Goal: Book appointment/travel/reservation

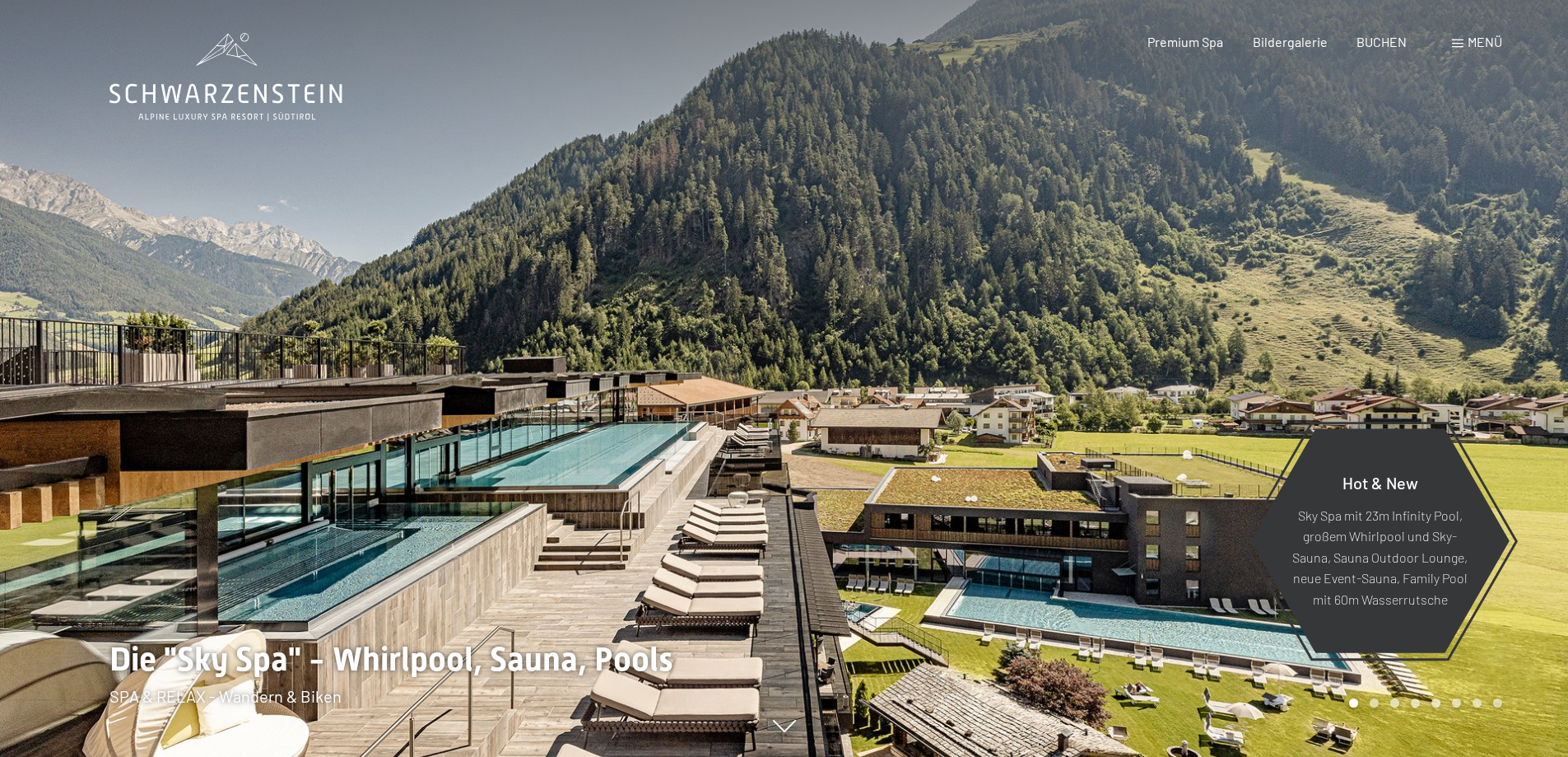
click at [1469, 39] on span "Menü" at bounding box center [1485, 41] width 35 height 16
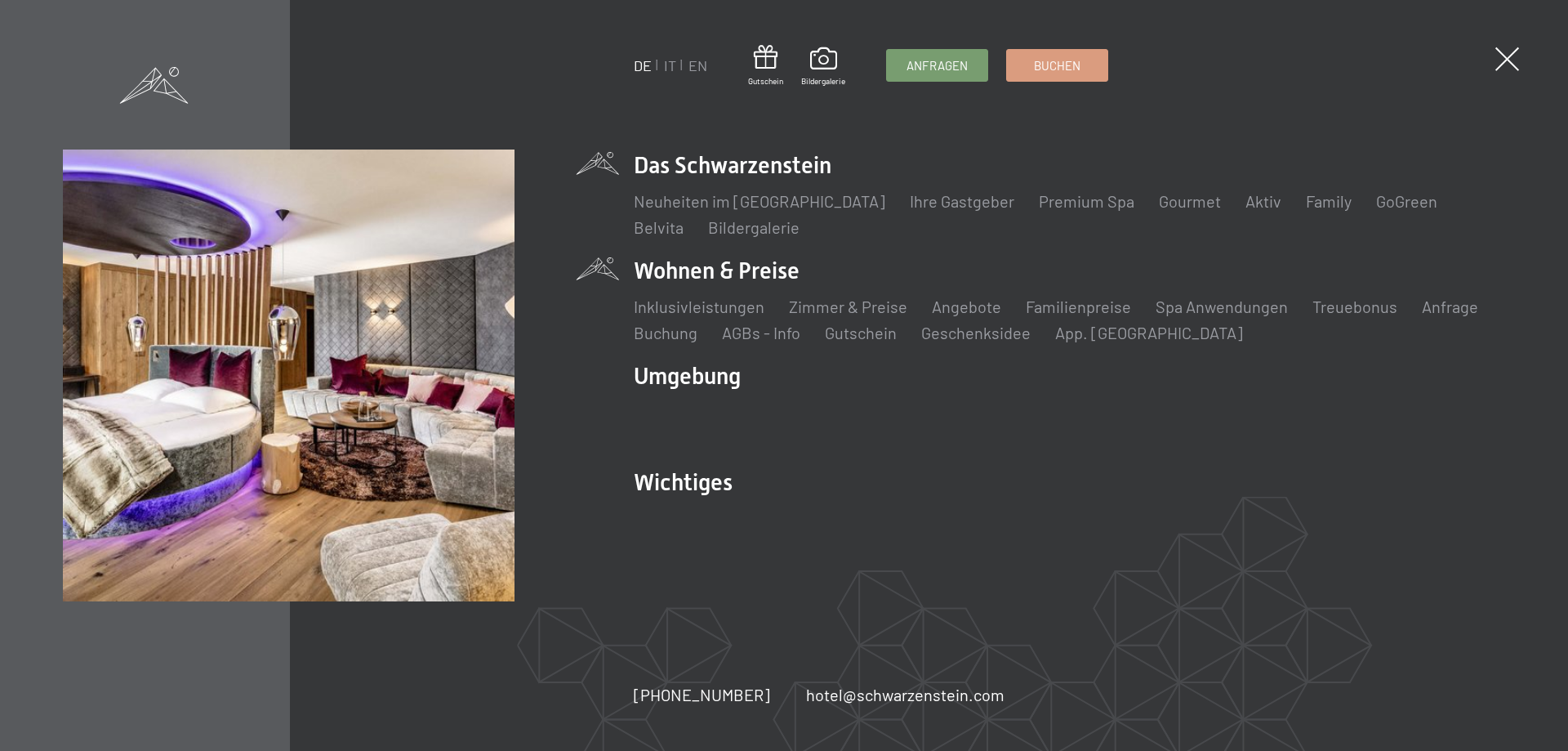
click at [765, 271] on li "Wohnen & Preise Inklusivleistungen Zimmer & Preise Liste Angebote Liste Familie…" at bounding box center [1069, 299] width 872 height 89
click at [831, 307] on link "Zimmer & Preise" at bounding box center [848, 306] width 118 height 20
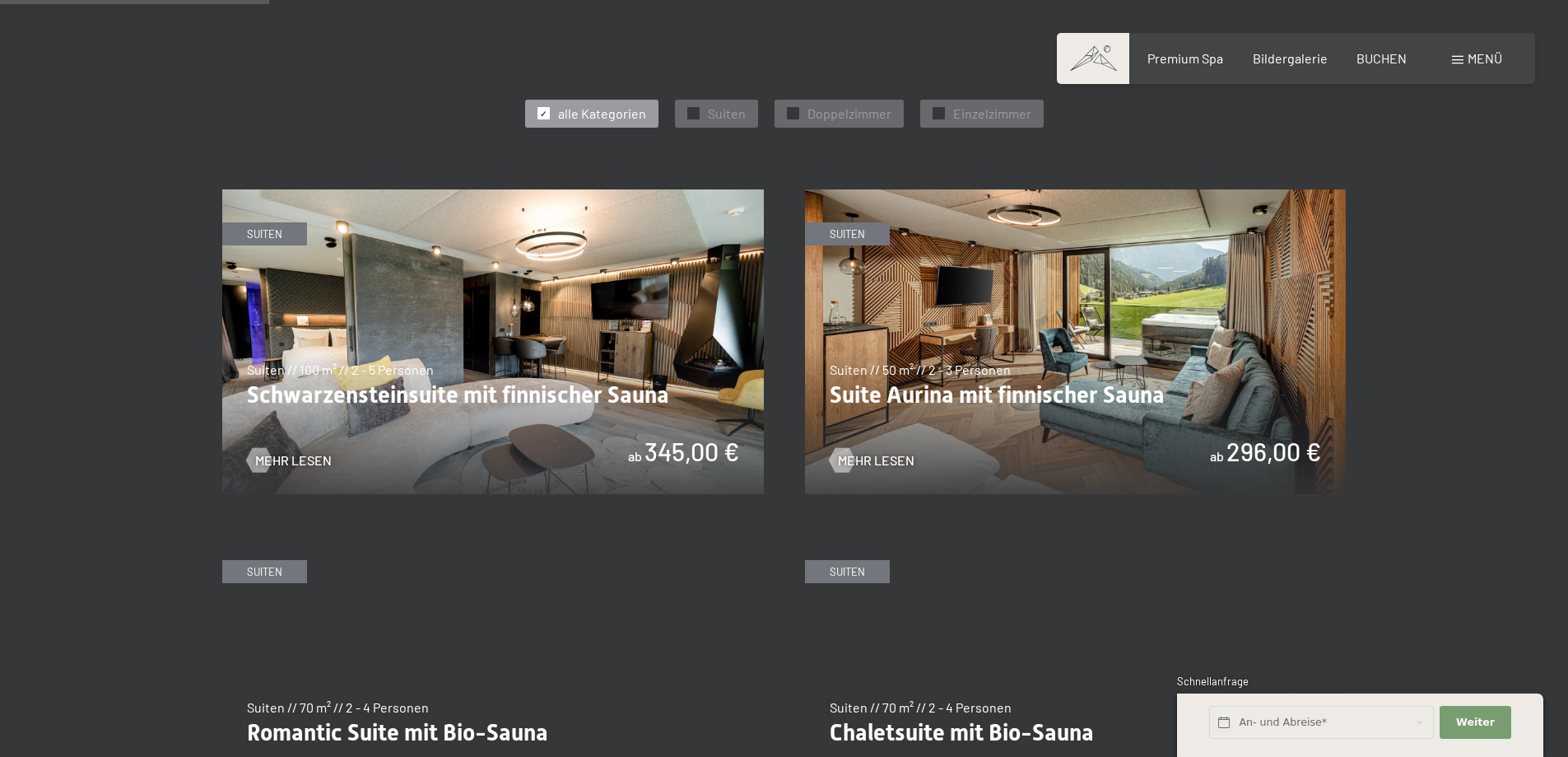
scroll to position [494, 0]
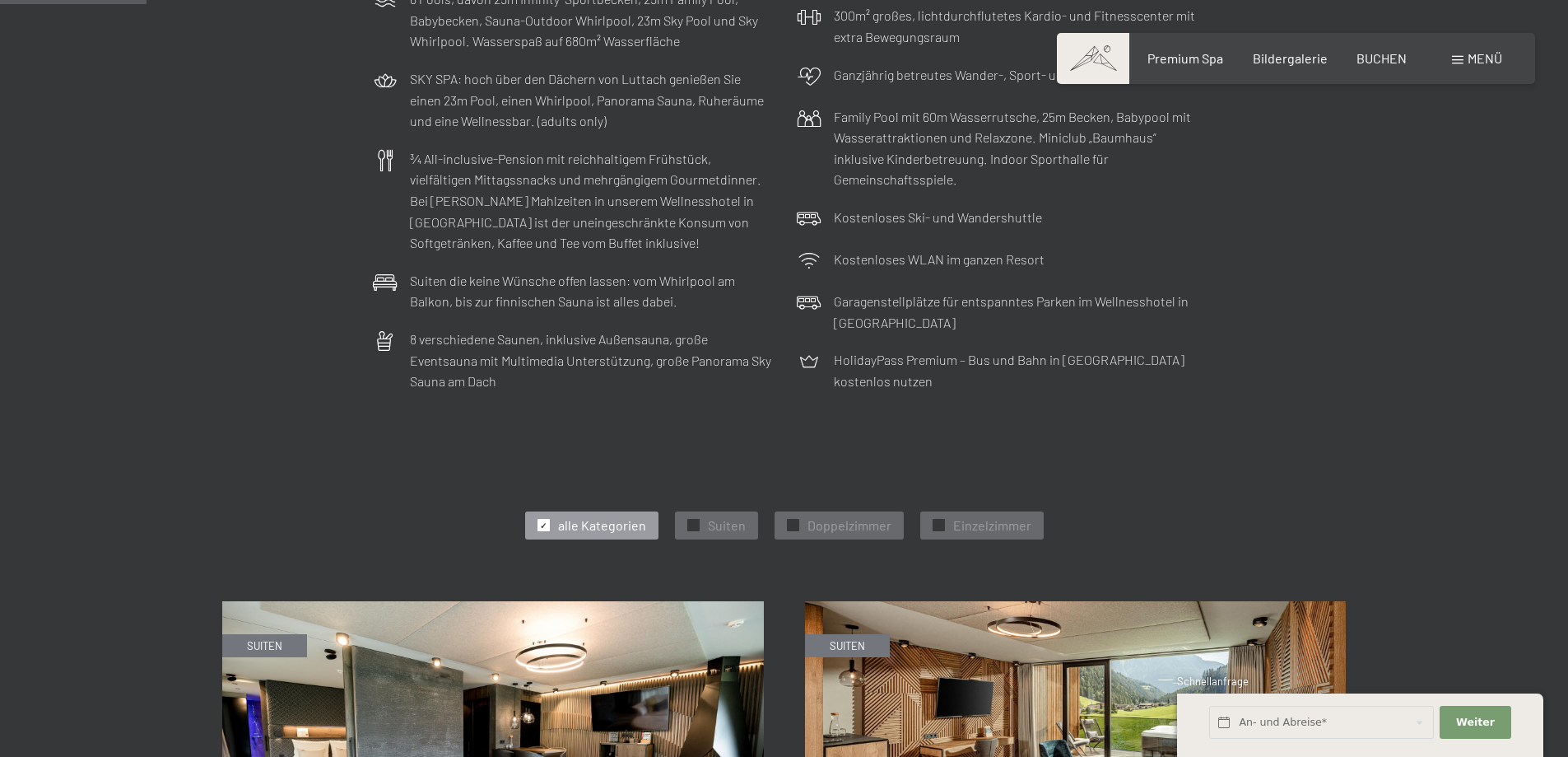
click at [1411, 49] on div "Buchen Anfragen Premium Spa Bildergalerie BUCHEN Menü DE IT EN Gutschein Bilder…" at bounding box center [1295, 58] width 412 height 18
click at [1388, 59] on span "BUCHEN" at bounding box center [1381, 55] width 50 height 16
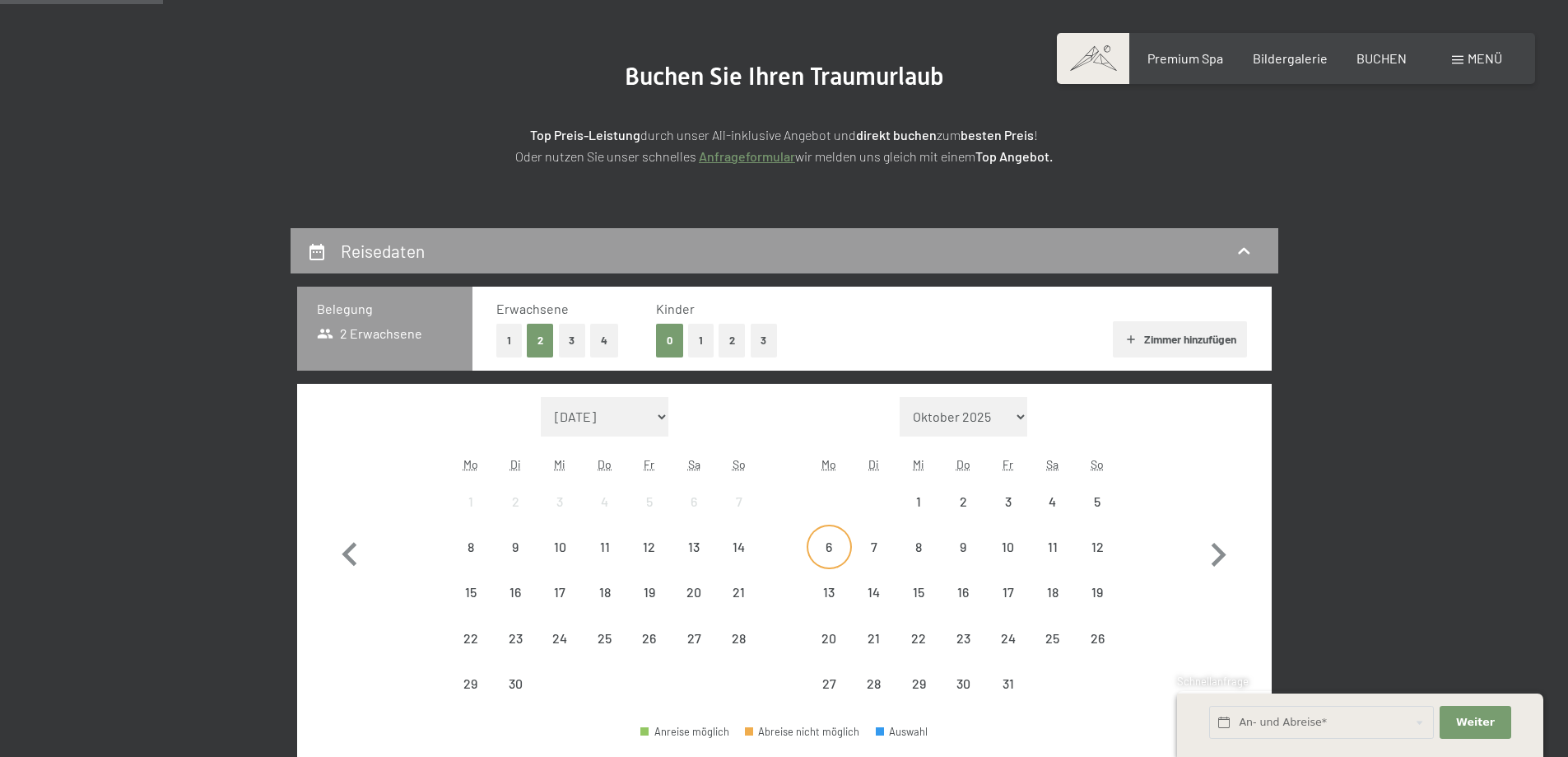
scroll to position [411, 0]
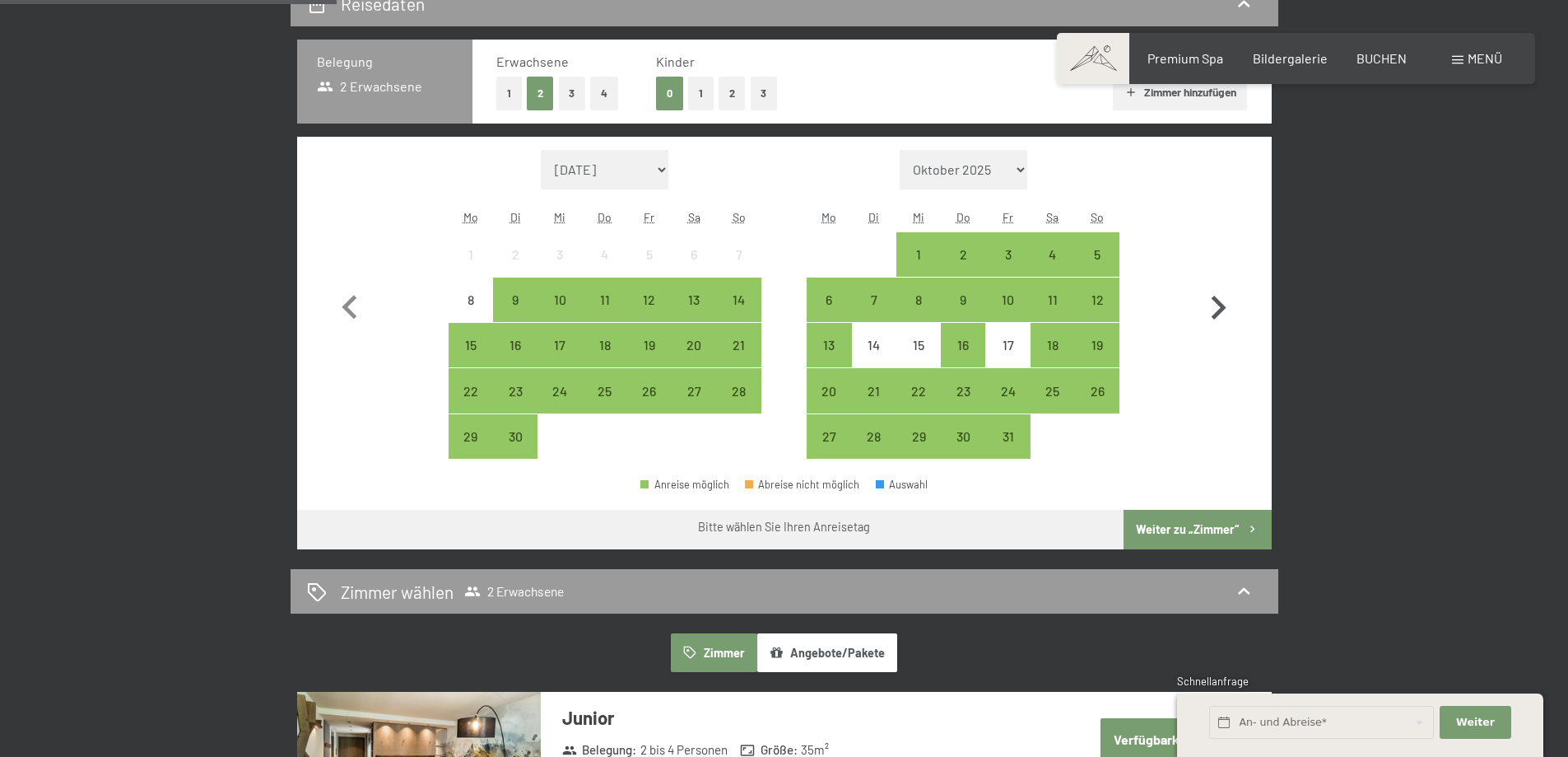
click at [1218, 308] on icon "button" at bounding box center [1217, 308] width 48 height 48
select select "2025-10-01"
select select "2025-11-01"
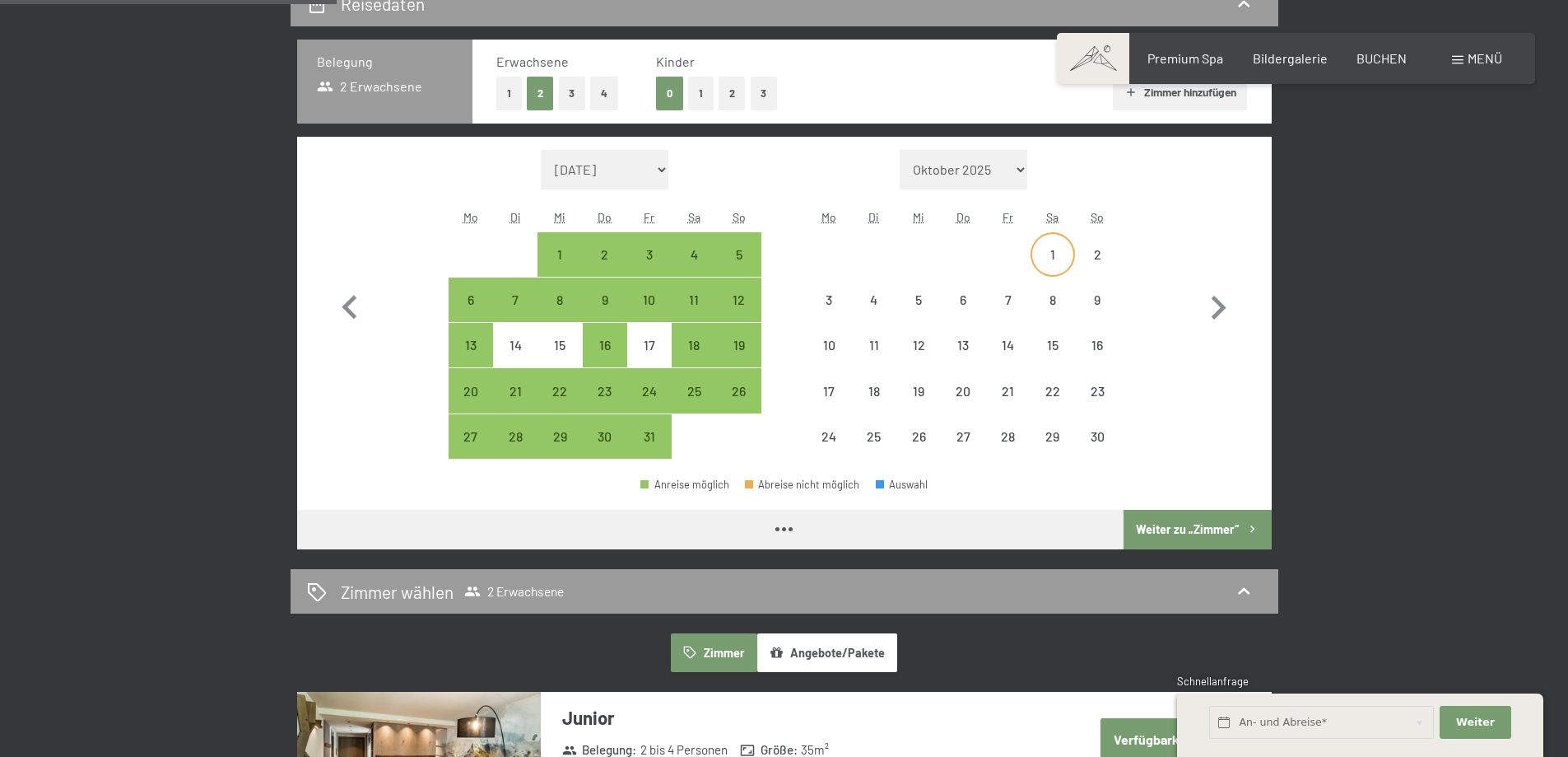
select select "2025-10-01"
select select "2025-11-01"
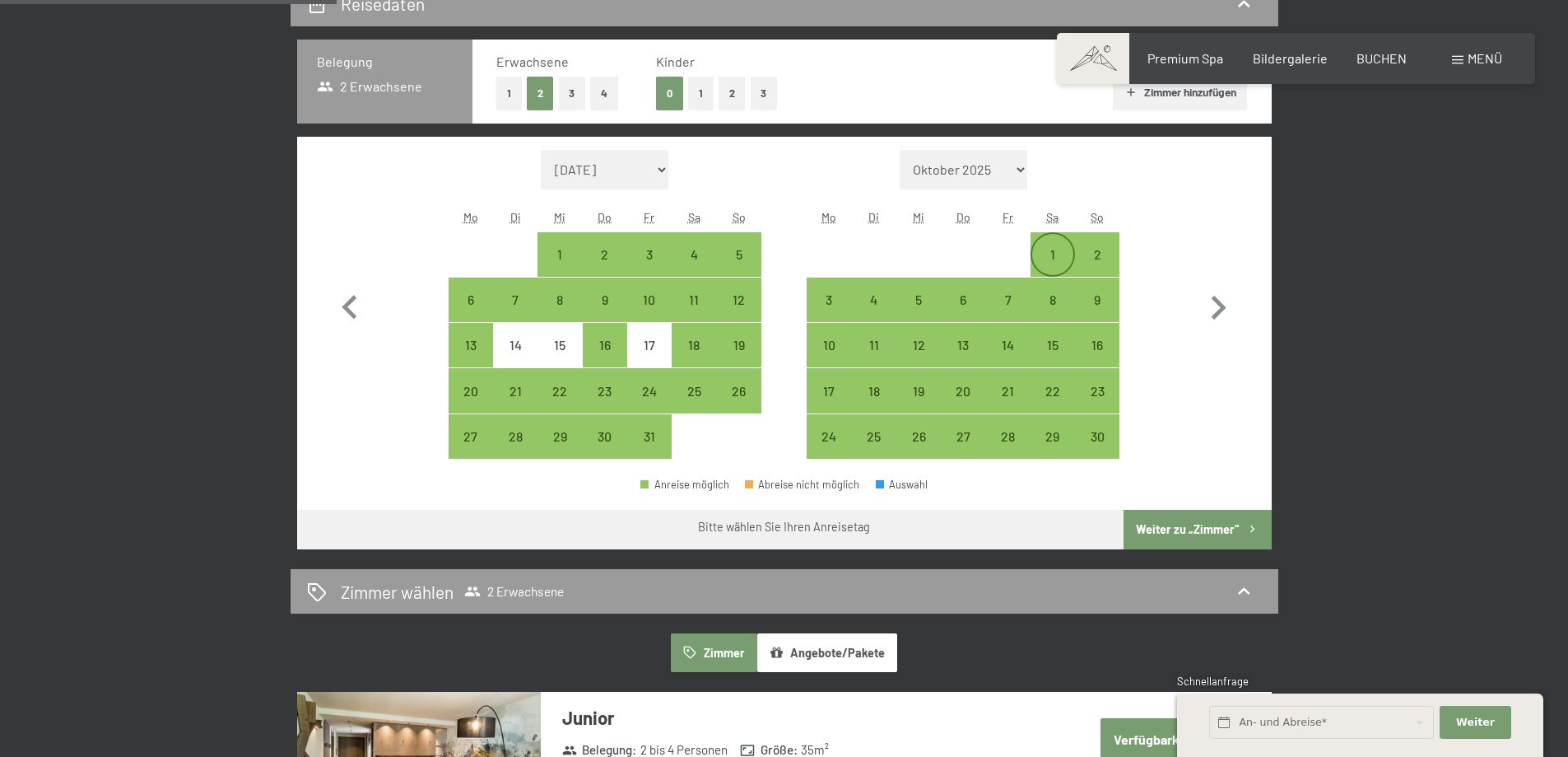
click at [1054, 252] on div "1" at bounding box center [1053, 269] width 41 height 41
select select "2025-10-01"
select select "2025-11-01"
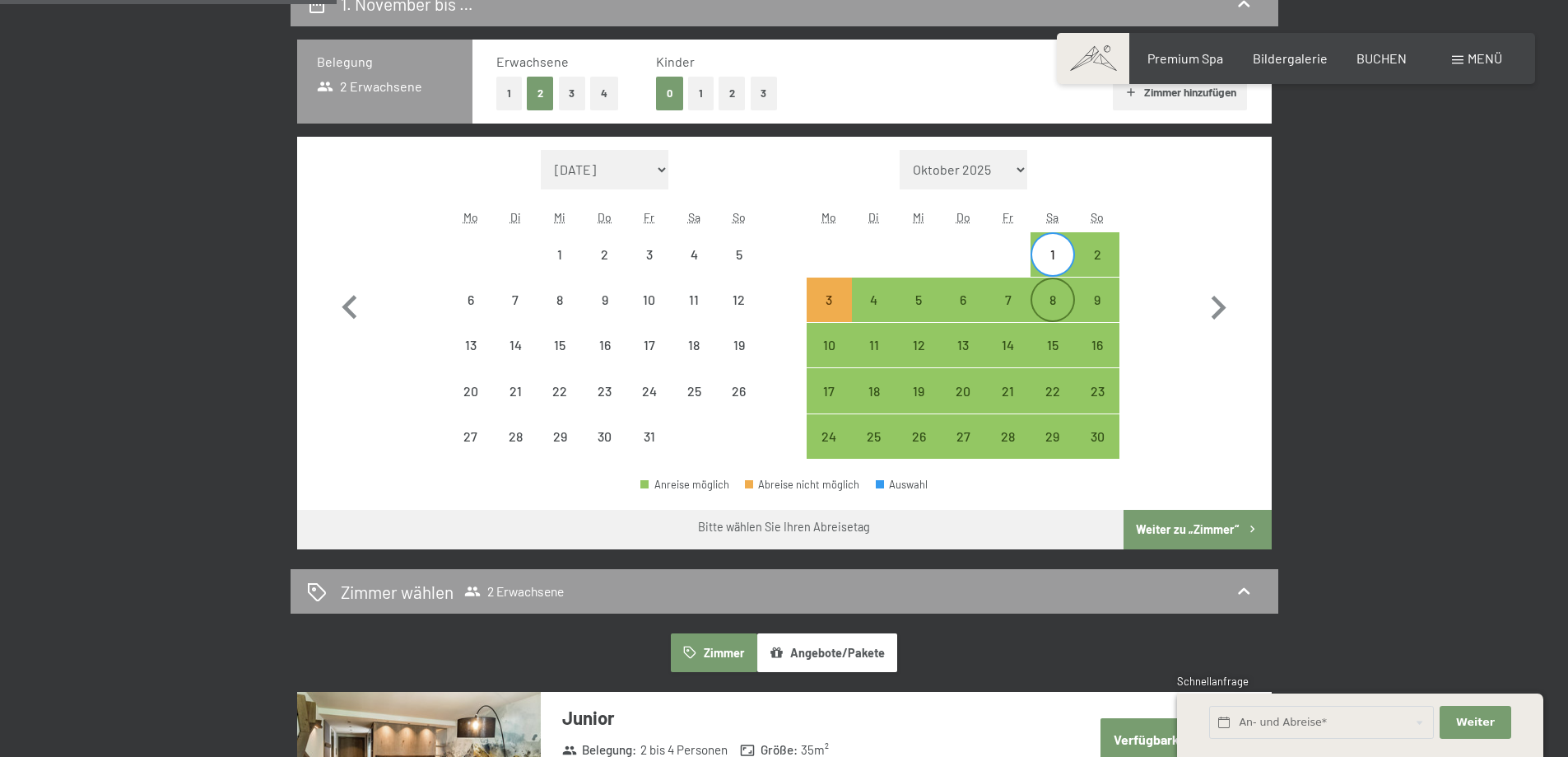
click at [1054, 297] on div "8" at bounding box center [1053, 314] width 41 height 41
select select "2025-10-01"
select select "2025-11-01"
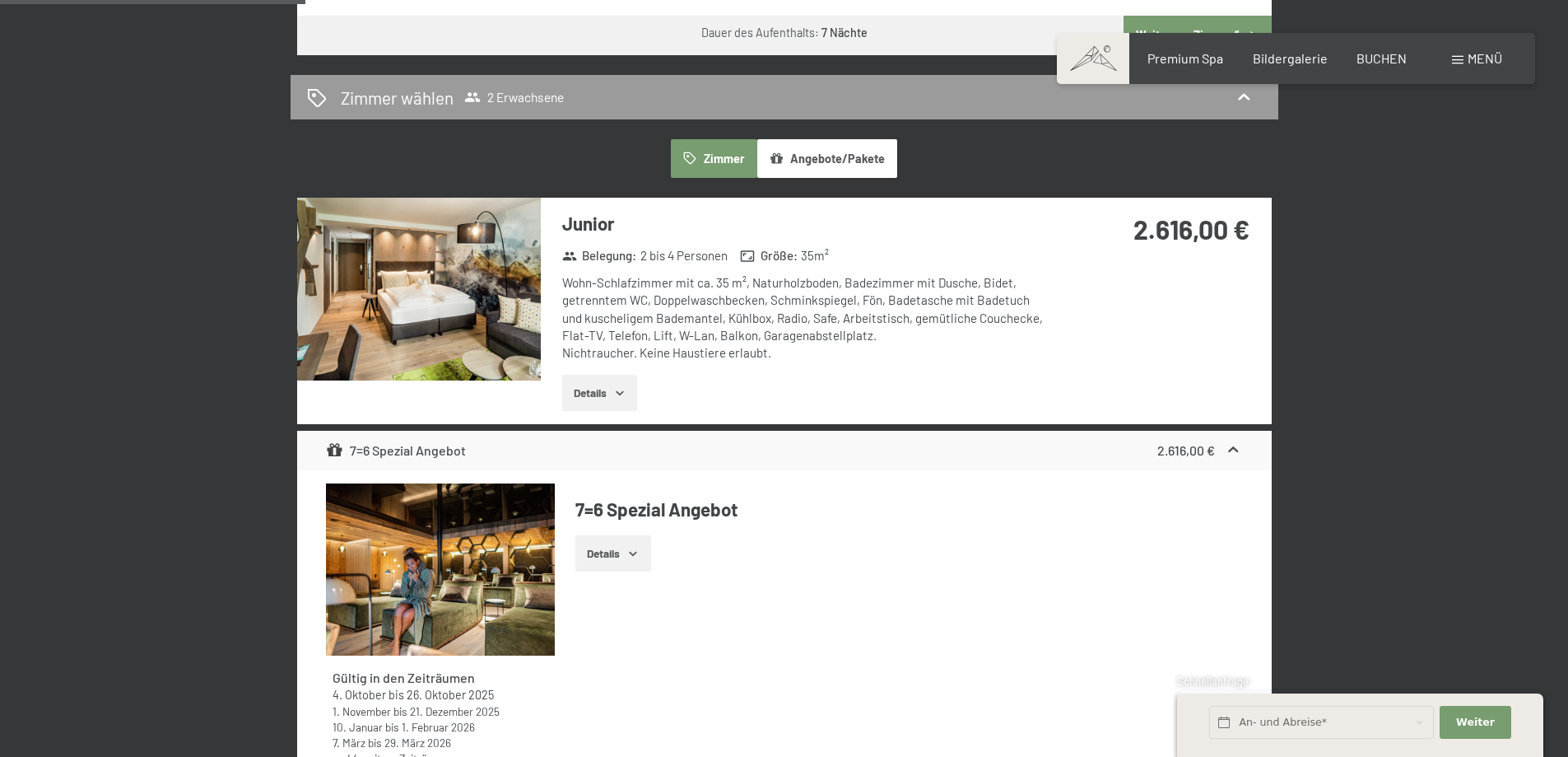
scroll to position [1153, 0]
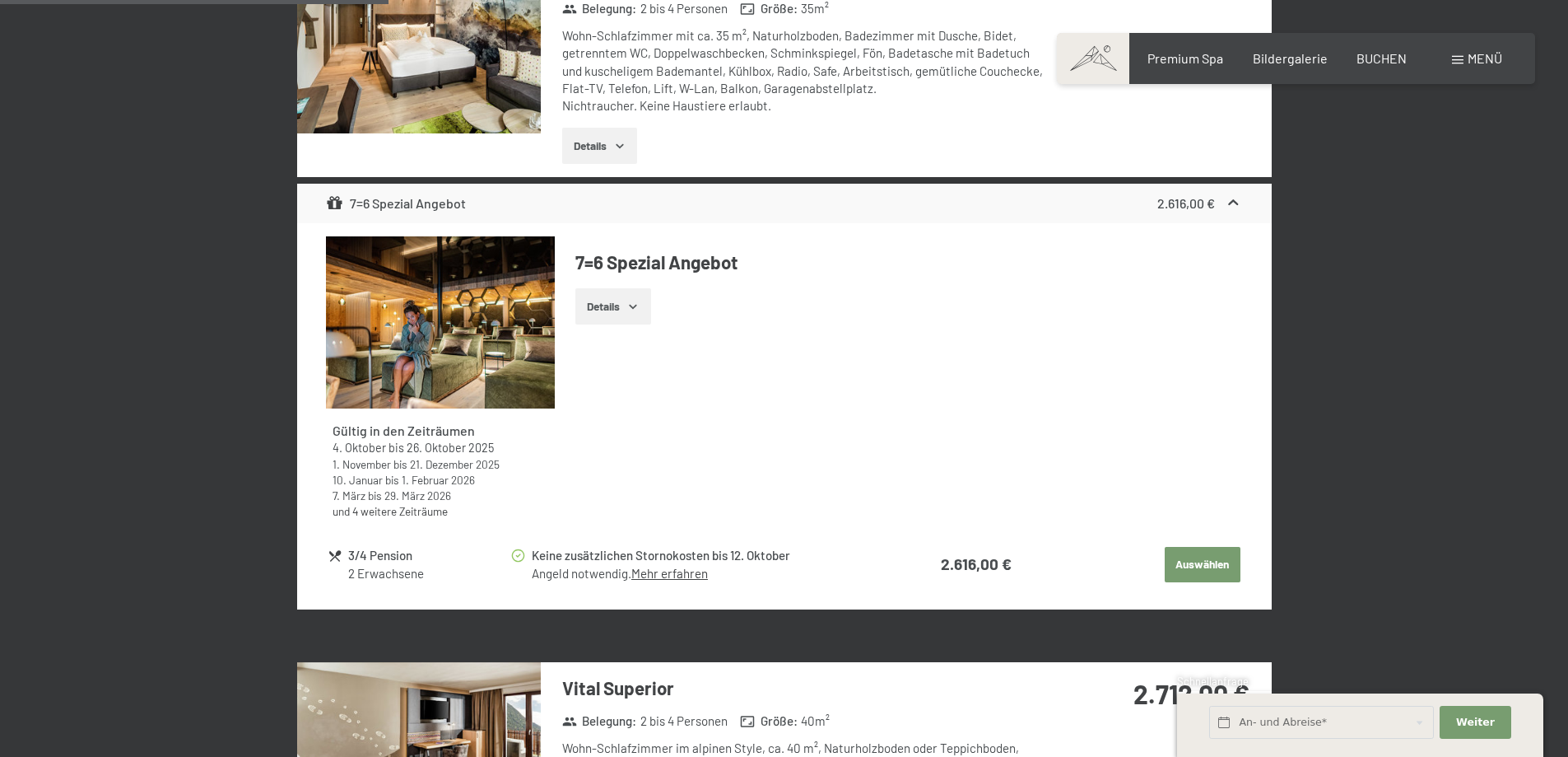
click at [464, 372] on img at bounding box center [440, 321] width 229 height 172
click at [0, 0] on button "button" at bounding box center [0, 0] width 0 height 0
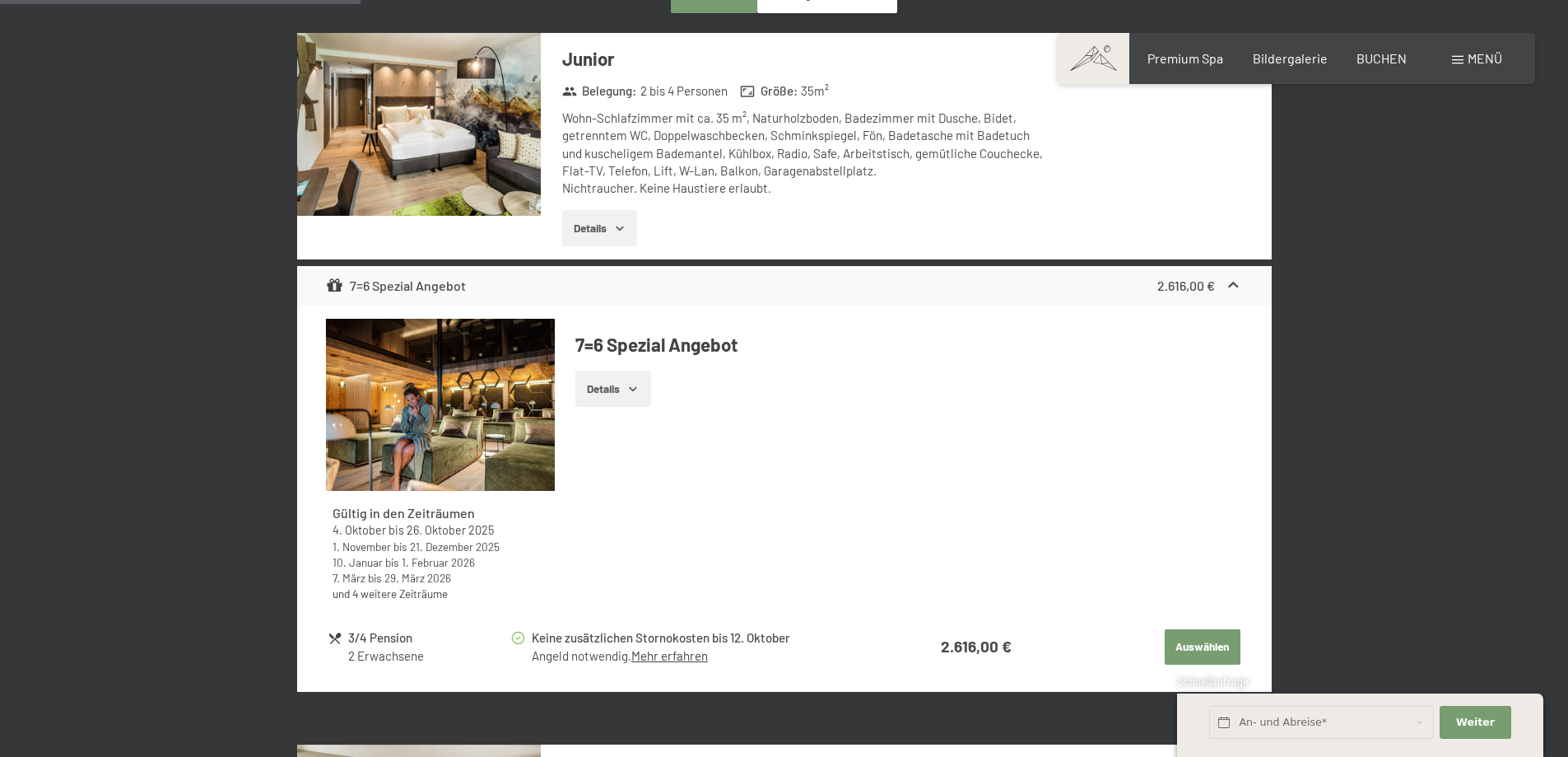
scroll to position [988, 0]
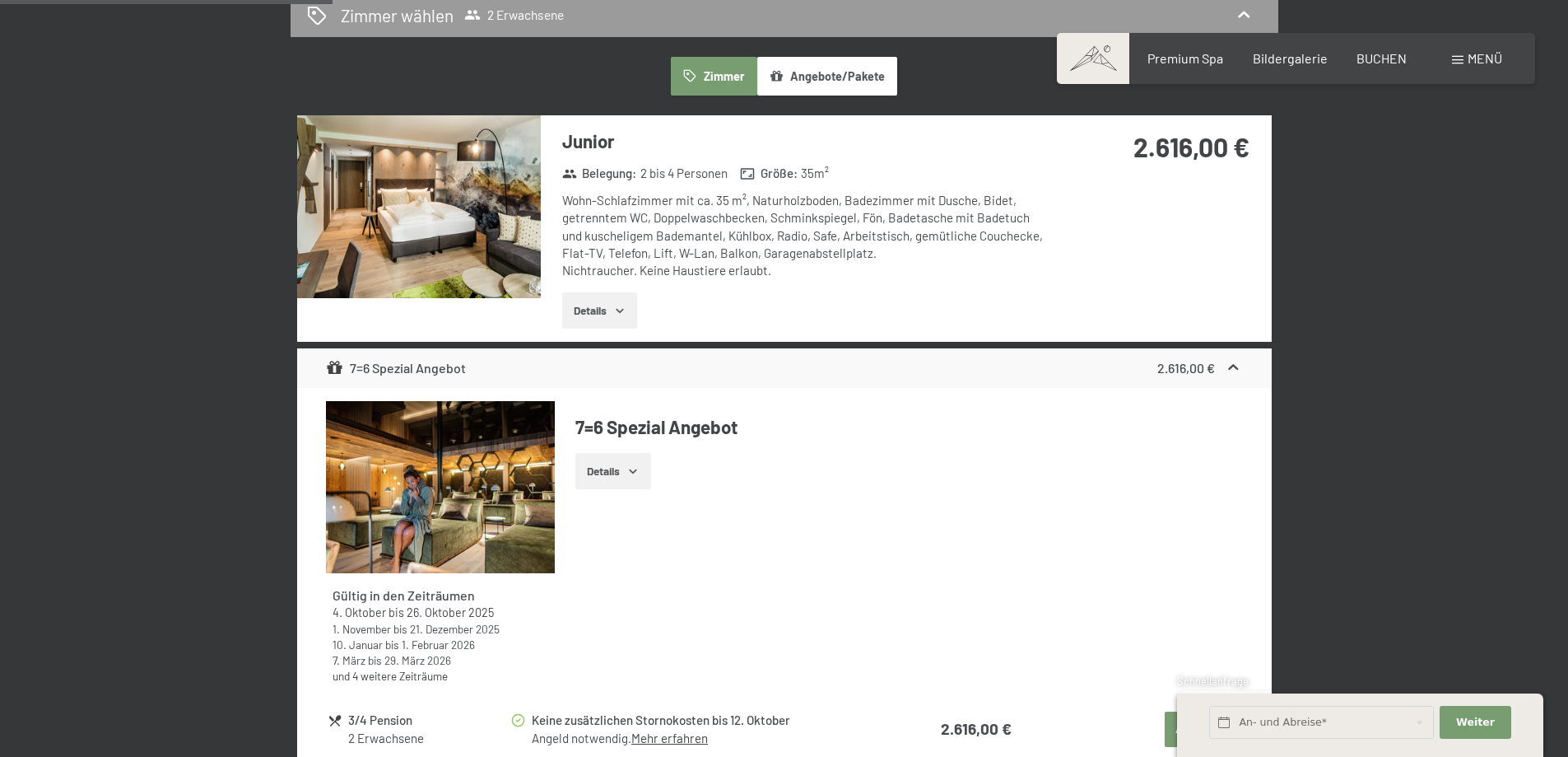
click at [397, 217] on img at bounding box center [419, 207] width 244 height 183
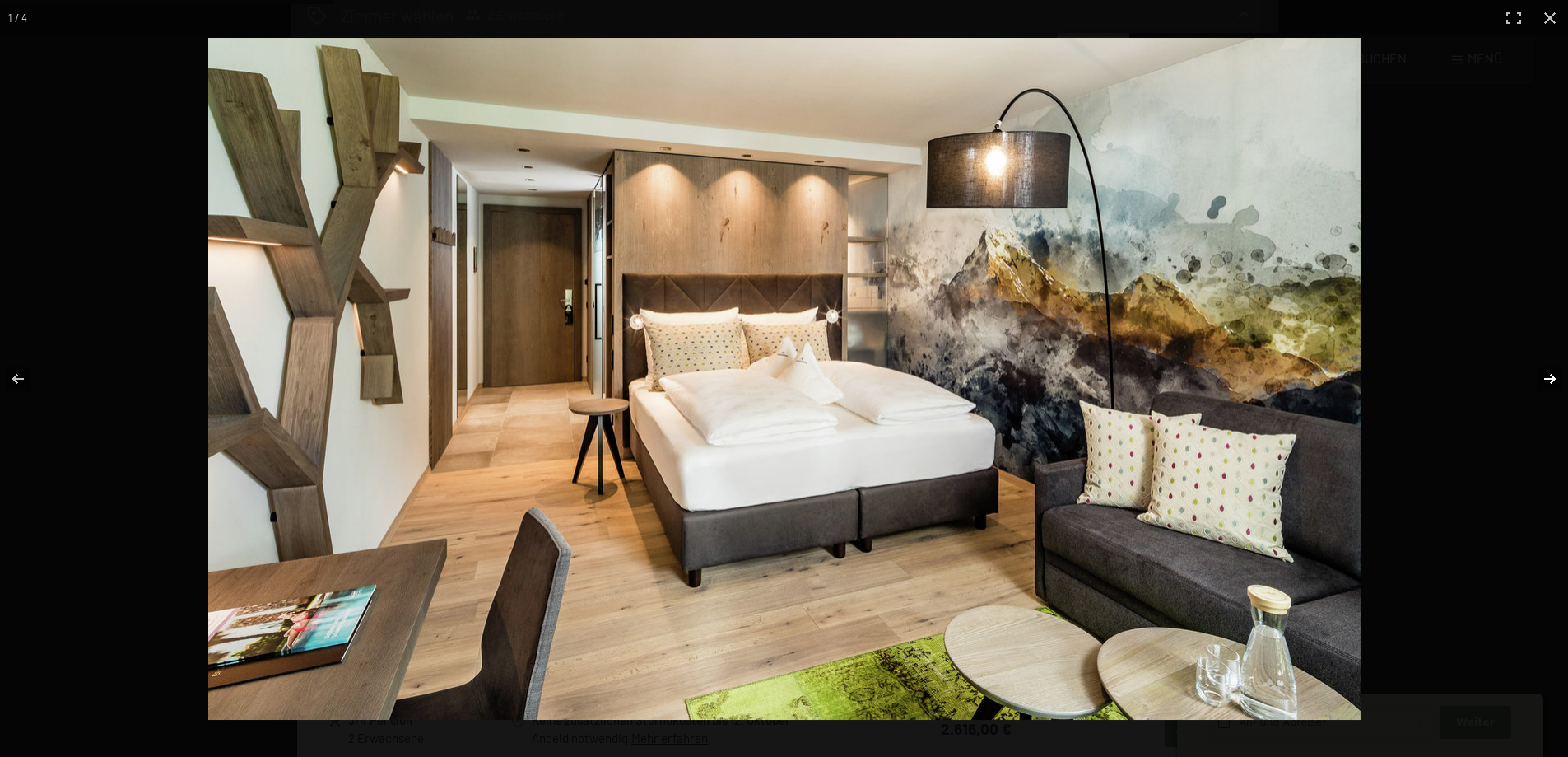
click at [1537, 375] on button "button" at bounding box center [1539, 378] width 58 height 82
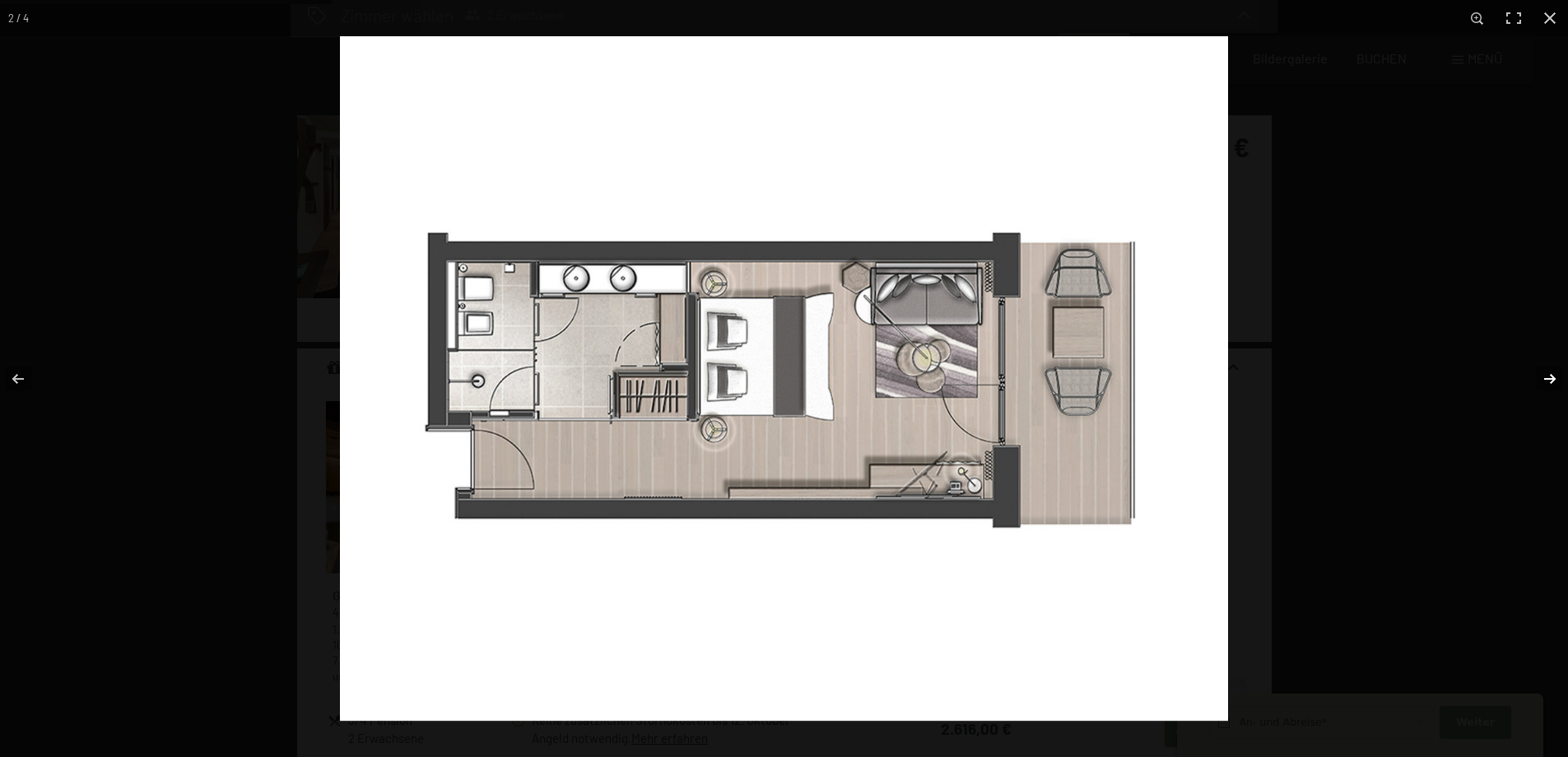
click at [1537, 375] on button "button" at bounding box center [1539, 378] width 58 height 82
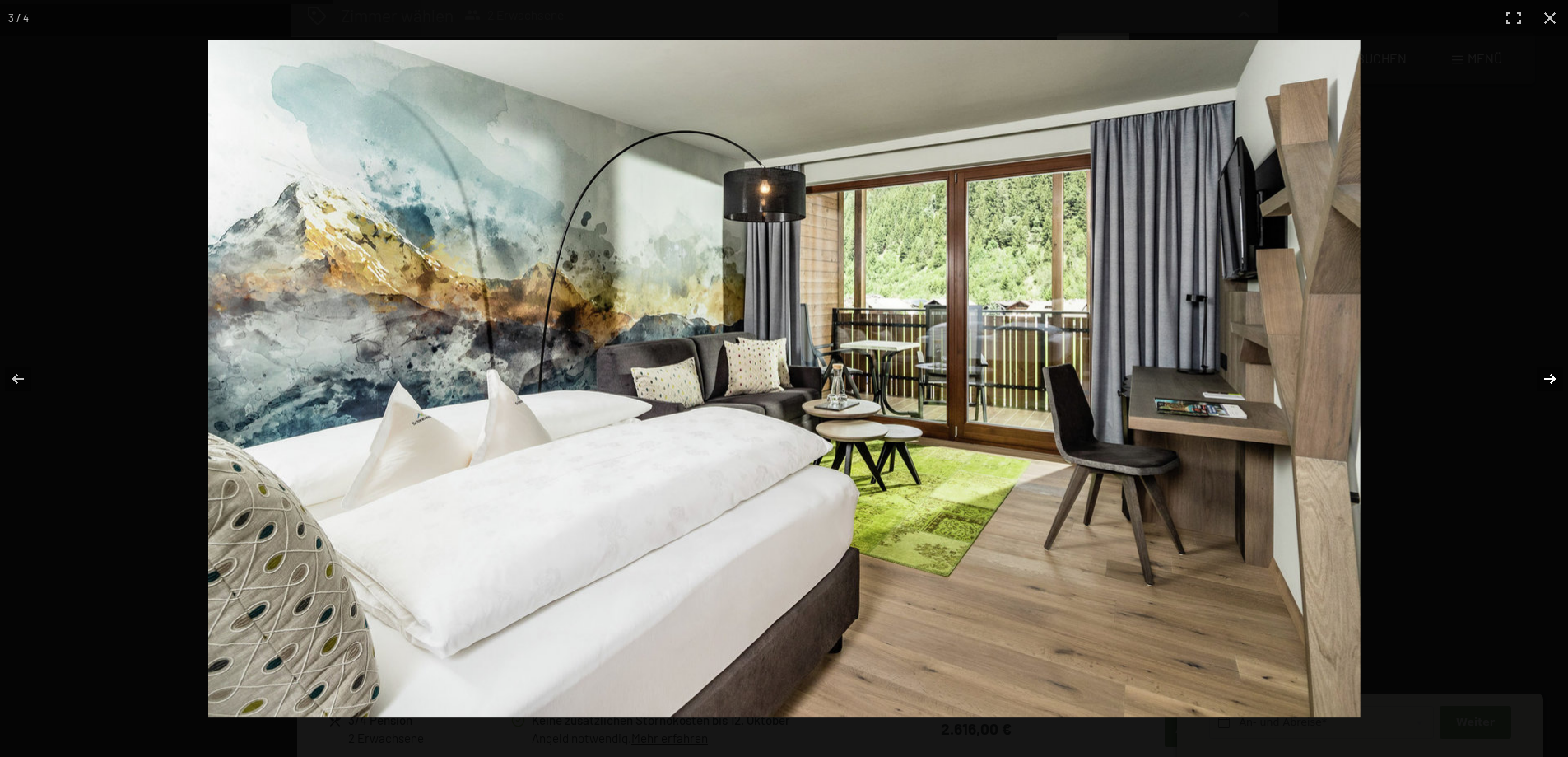
click at [1537, 375] on button "button" at bounding box center [1539, 378] width 58 height 82
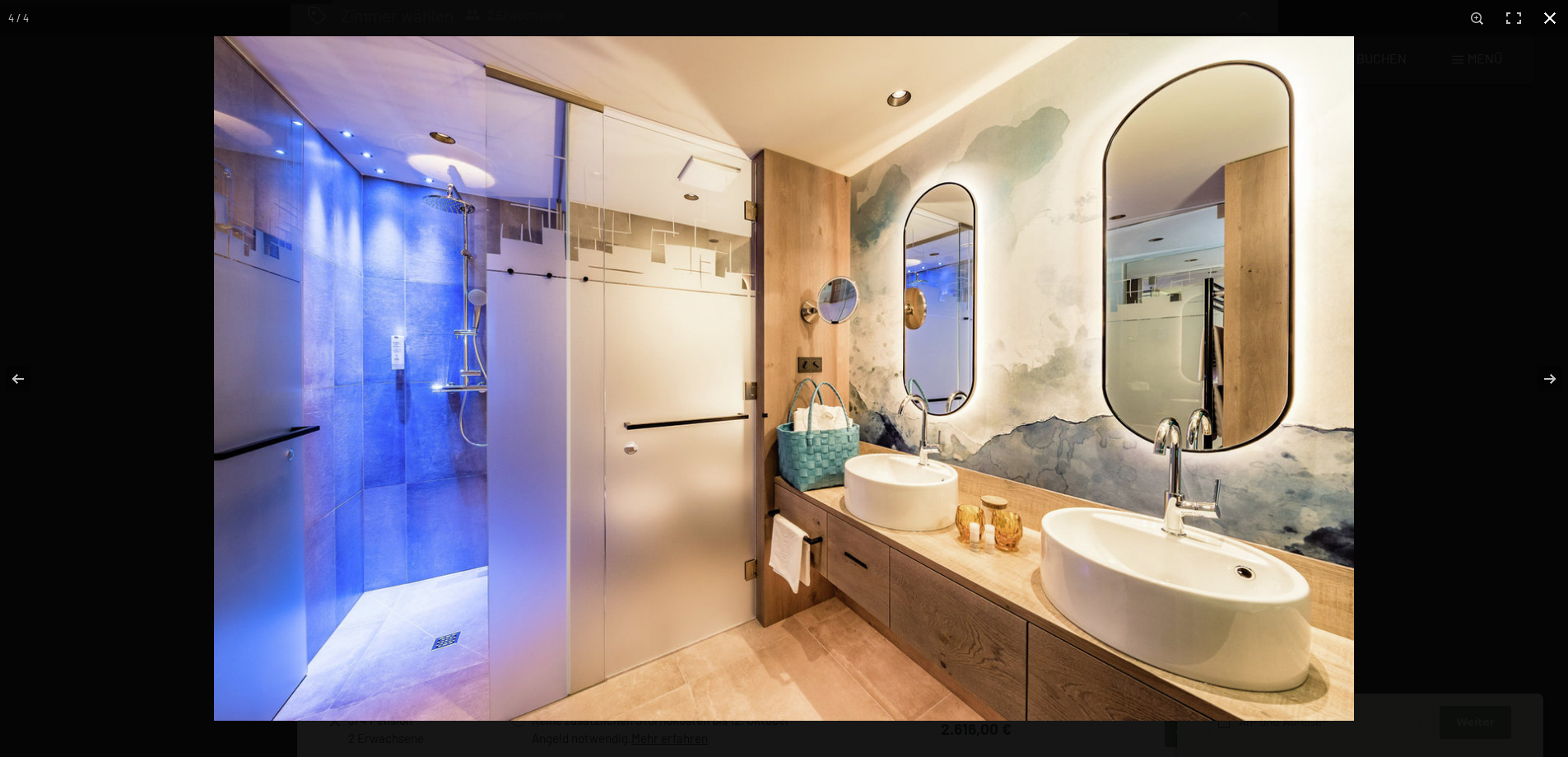
click at [1554, 20] on button "button" at bounding box center [1550, 18] width 36 height 36
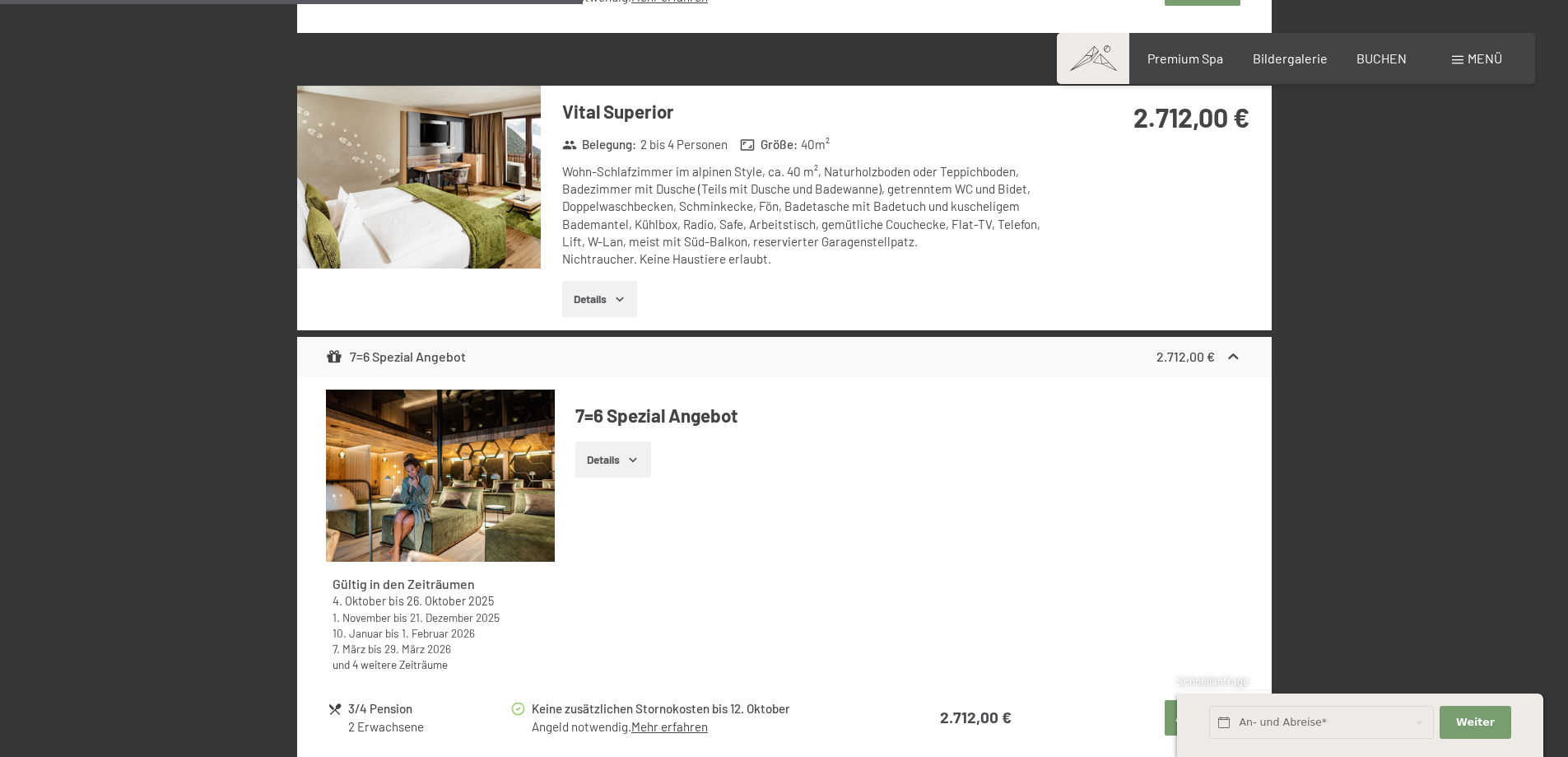
scroll to position [1400, 0]
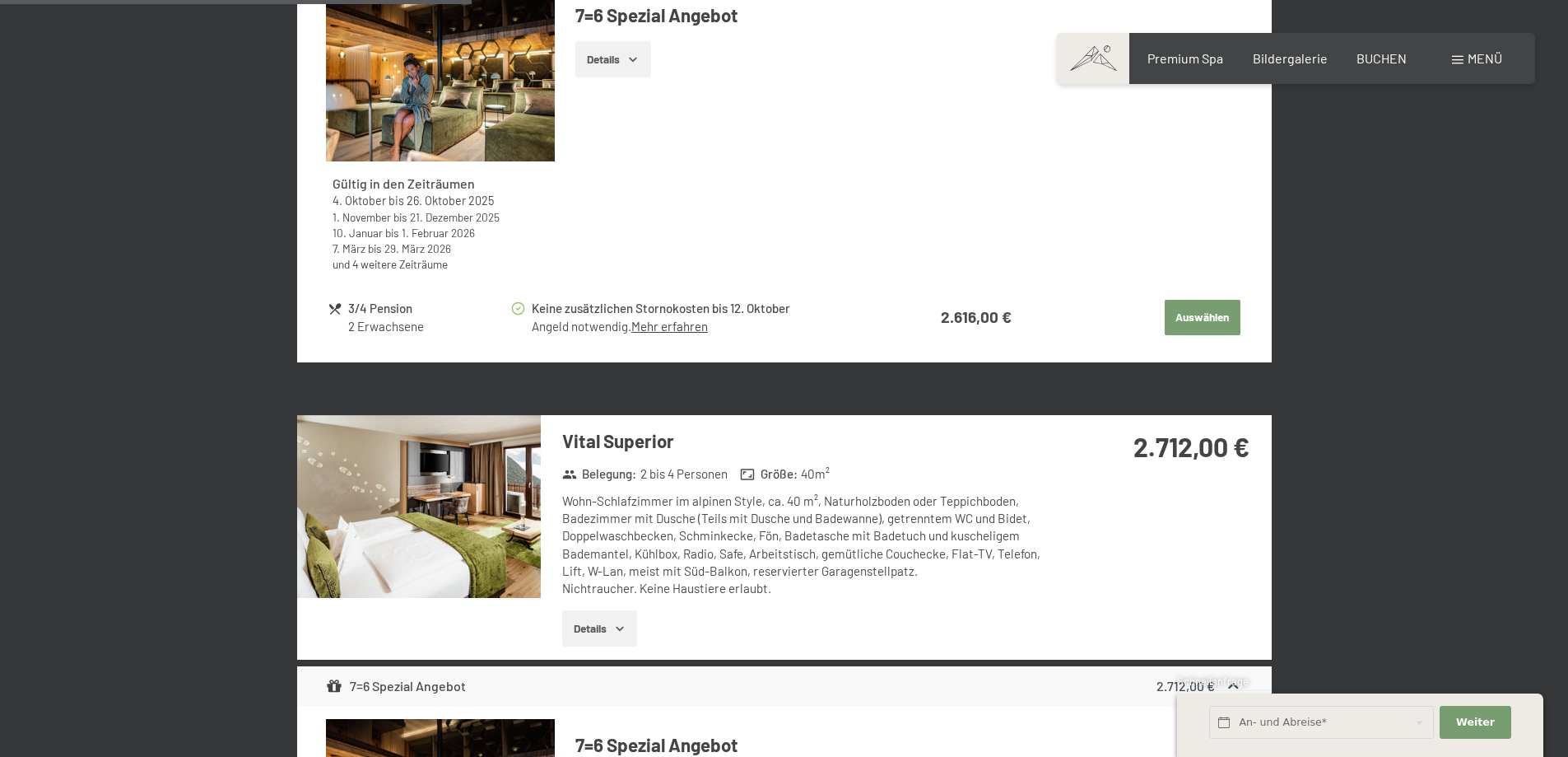
click at [432, 544] on img at bounding box center [419, 506] width 244 height 183
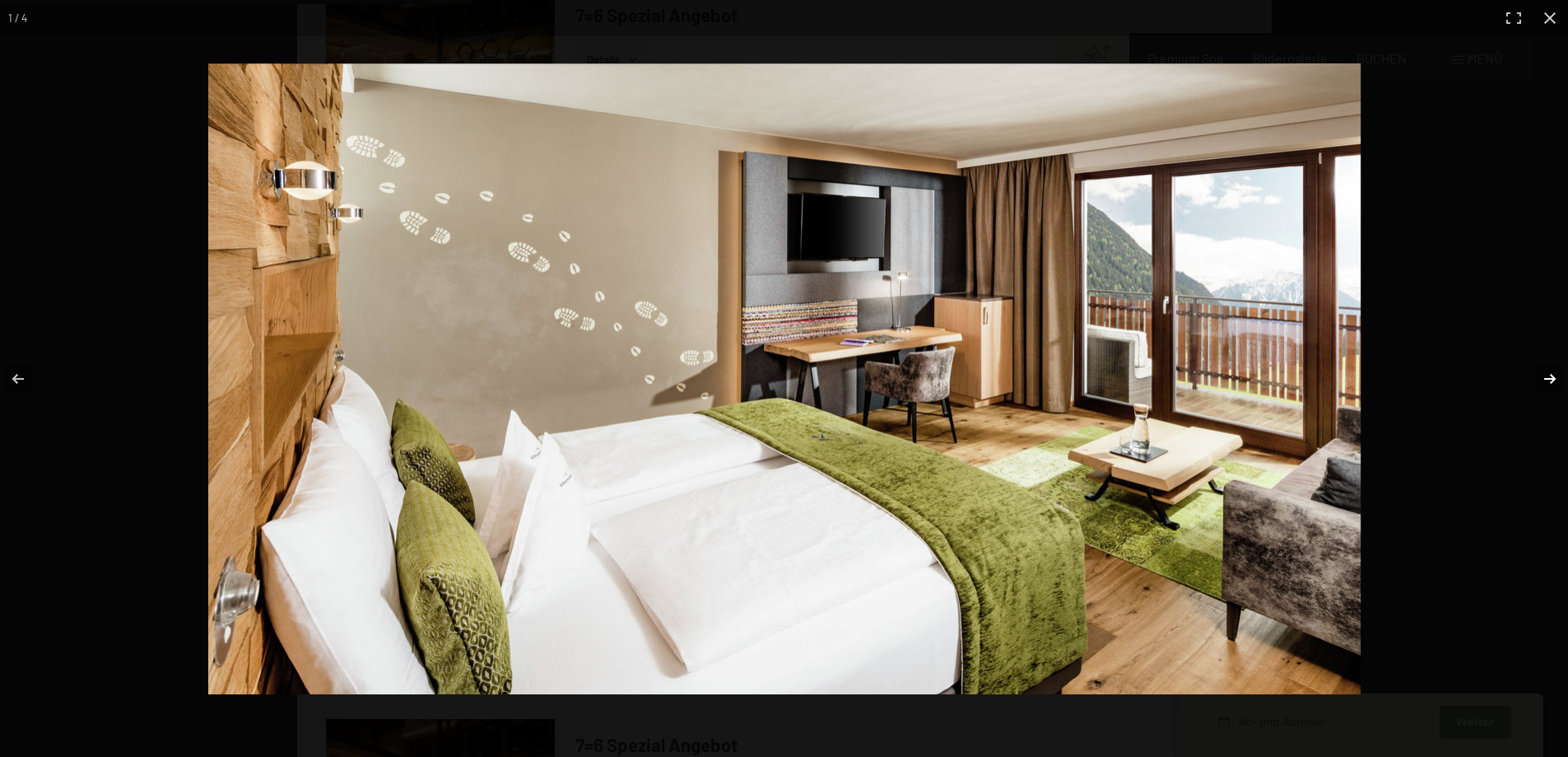
click at [1541, 374] on button "button" at bounding box center [1539, 378] width 58 height 82
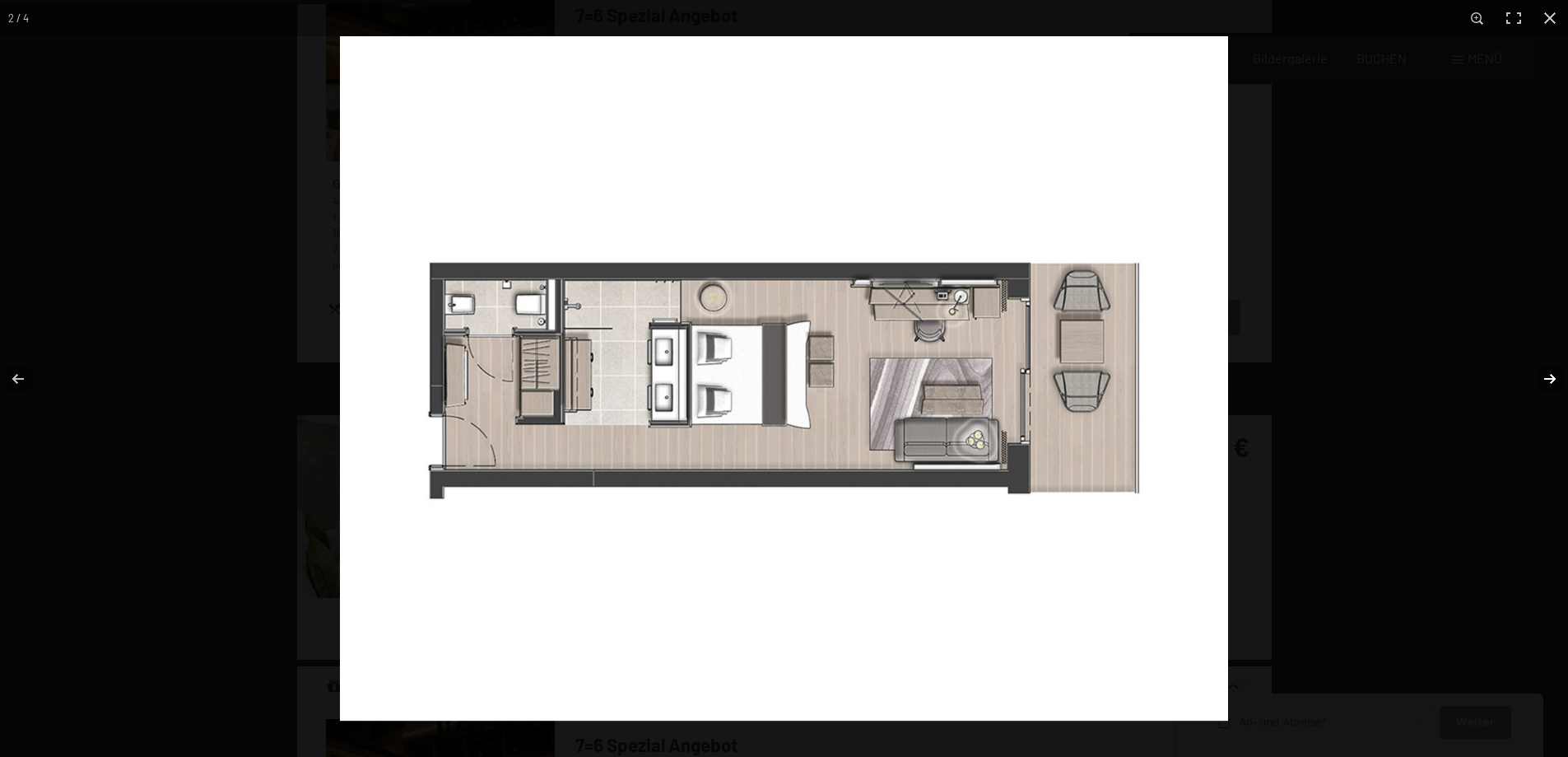
click at [1541, 374] on button "button" at bounding box center [1539, 378] width 58 height 82
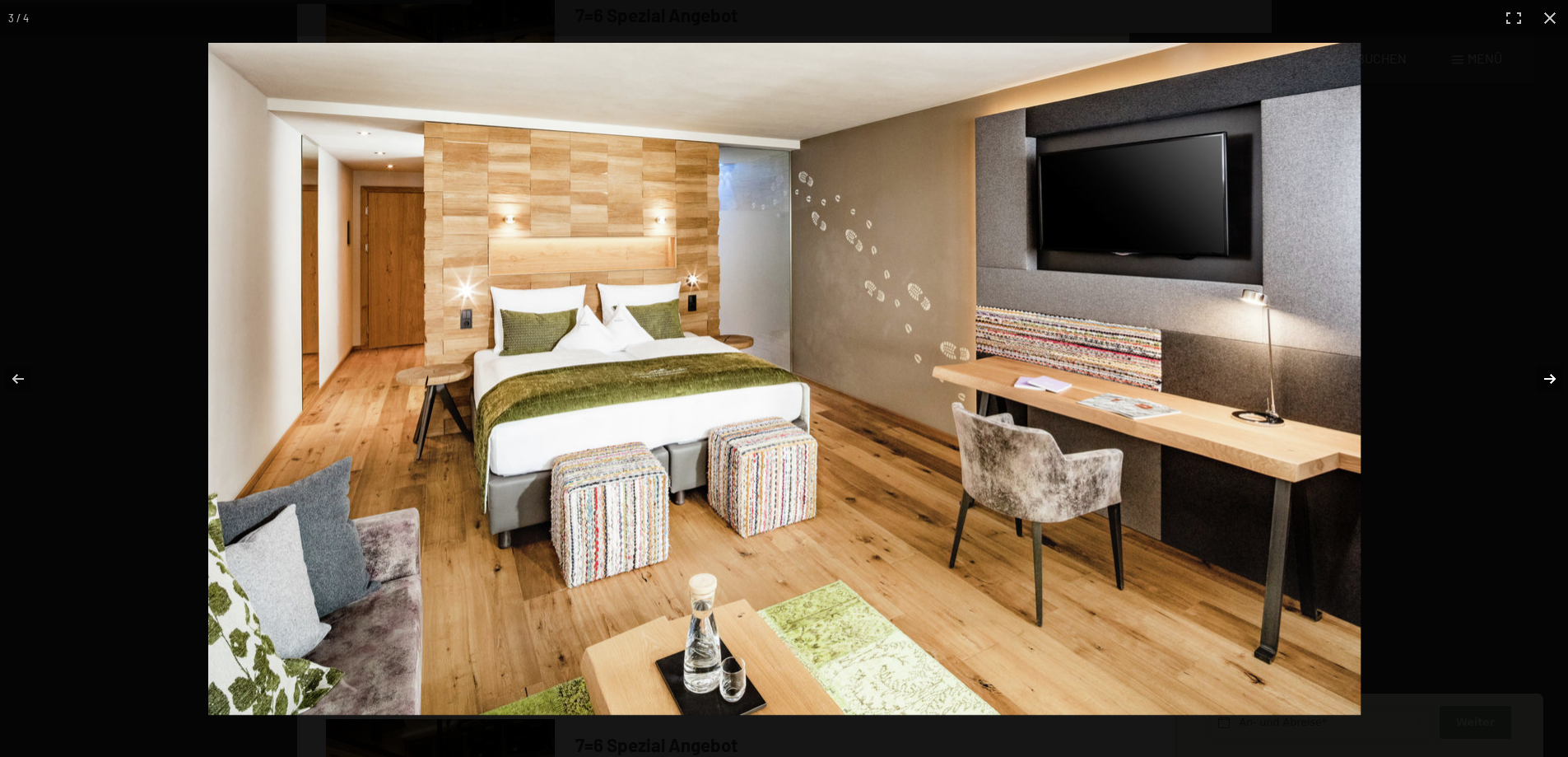
click at [1541, 374] on button "button" at bounding box center [1539, 378] width 58 height 82
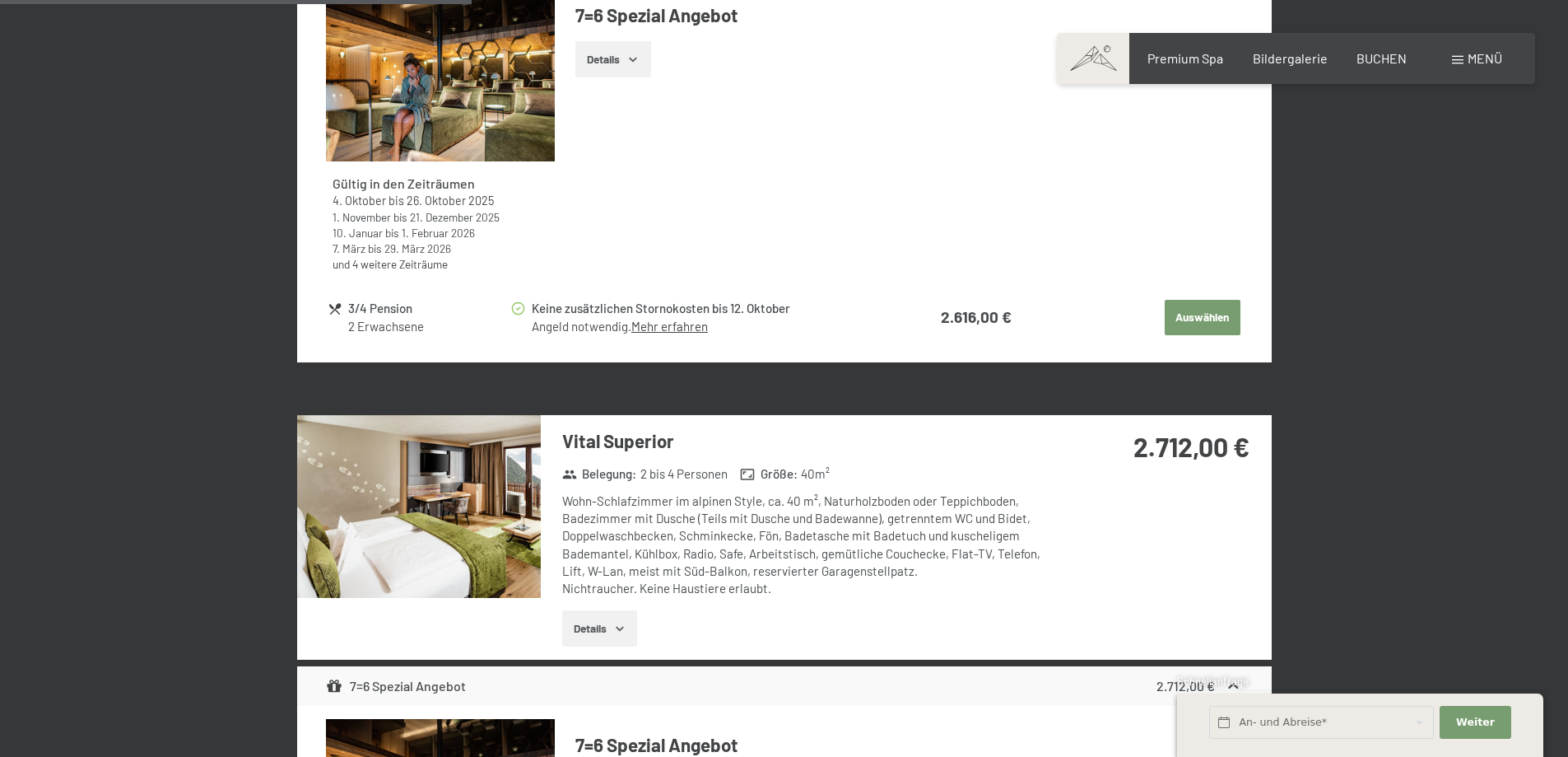
click at [0, 0] on button "button" at bounding box center [0, 0] width 0 height 0
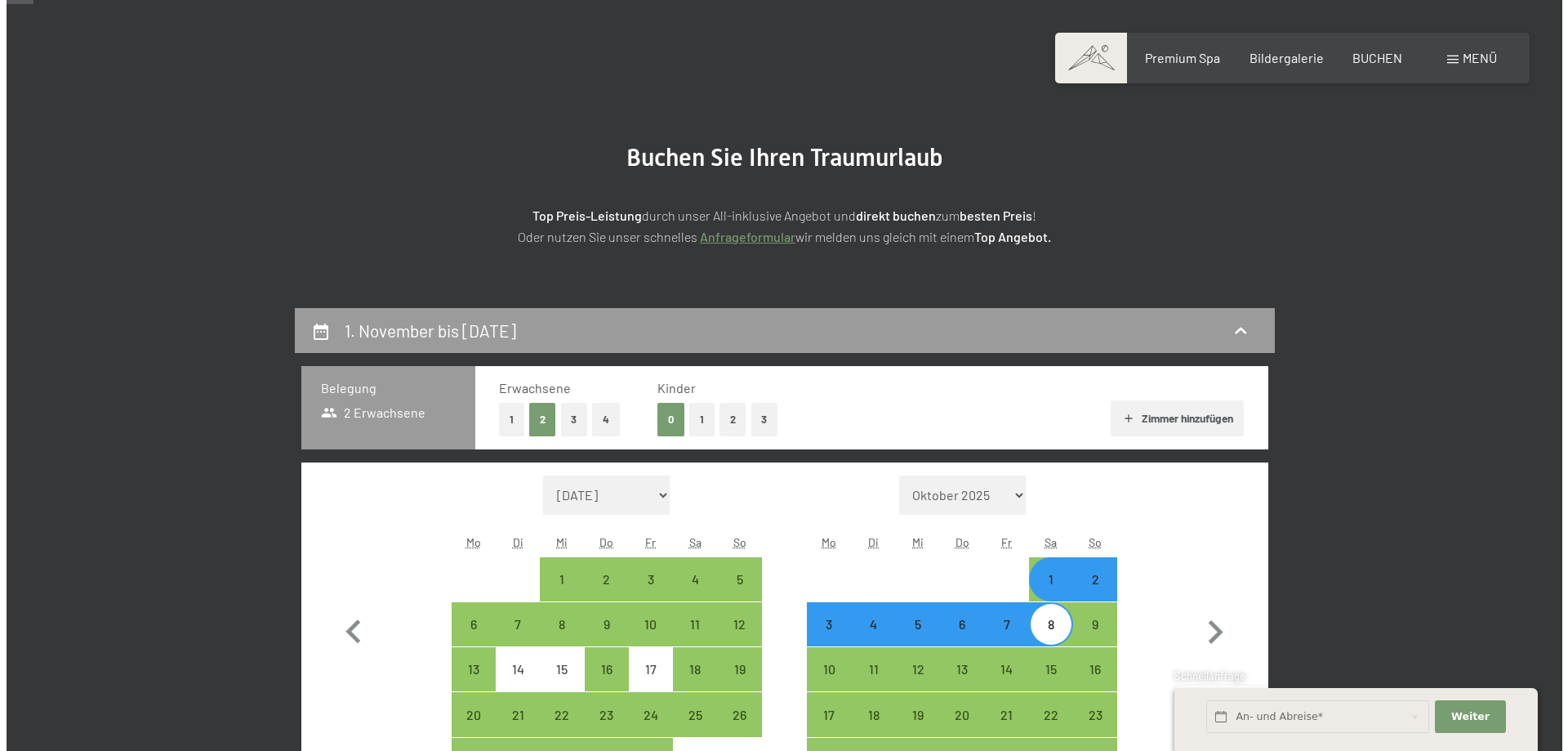
scroll to position [0, 0]
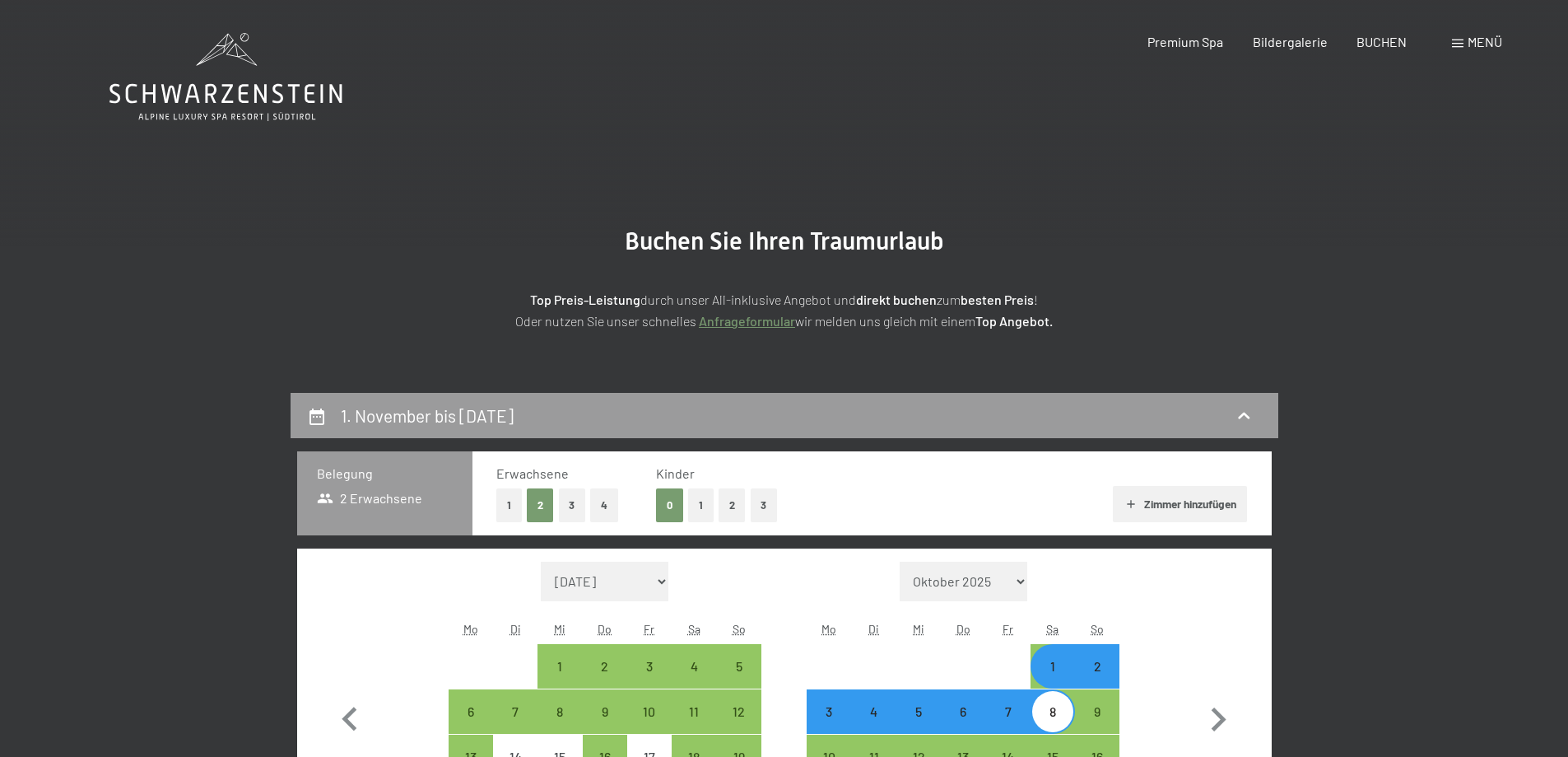
click at [1482, 43] on span "Menü" at bounding box center [1485, 41] width 35 height 16
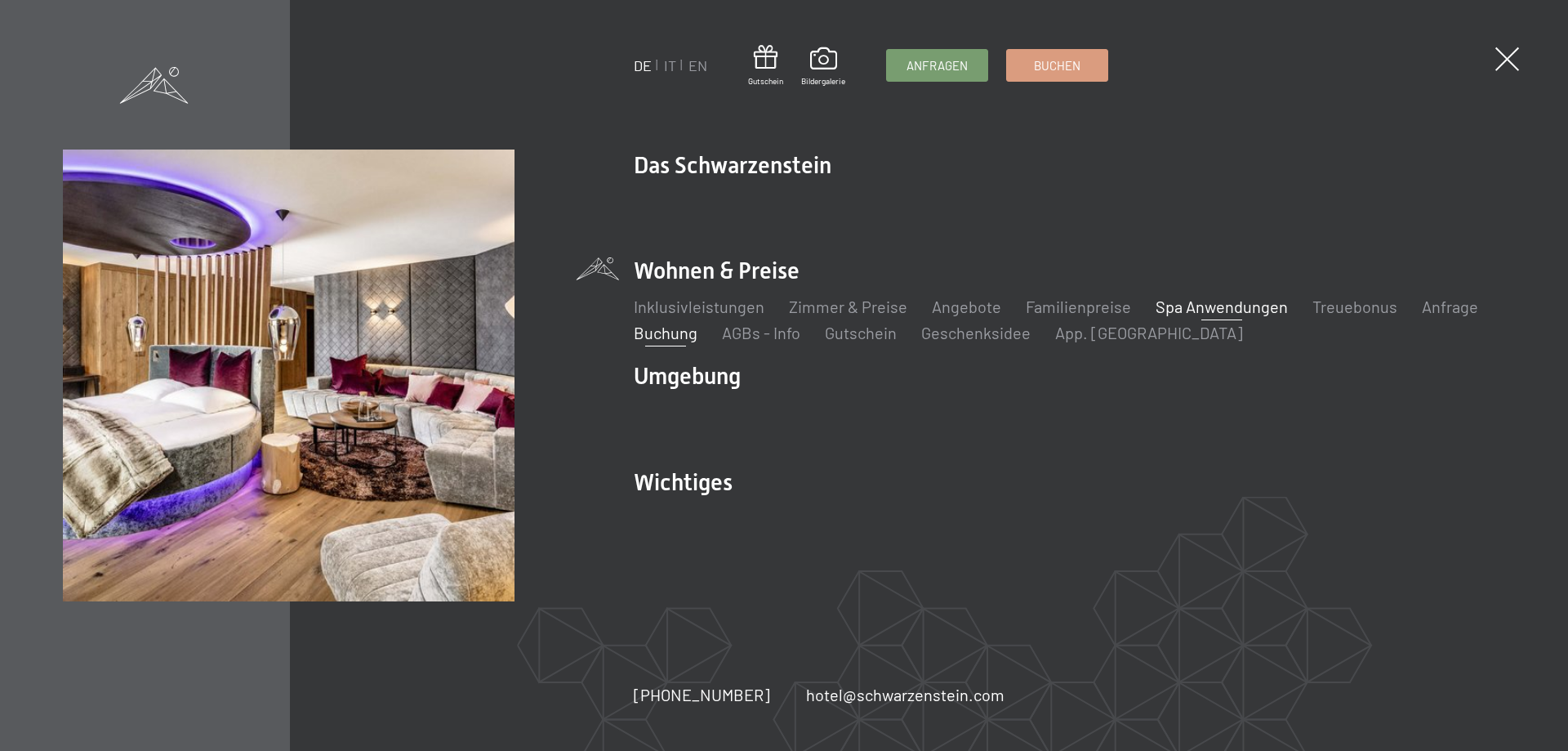
click at [1226, 309] on link "Spa Anwendungen" at bounding box center [1222, 306] width 132 height 20
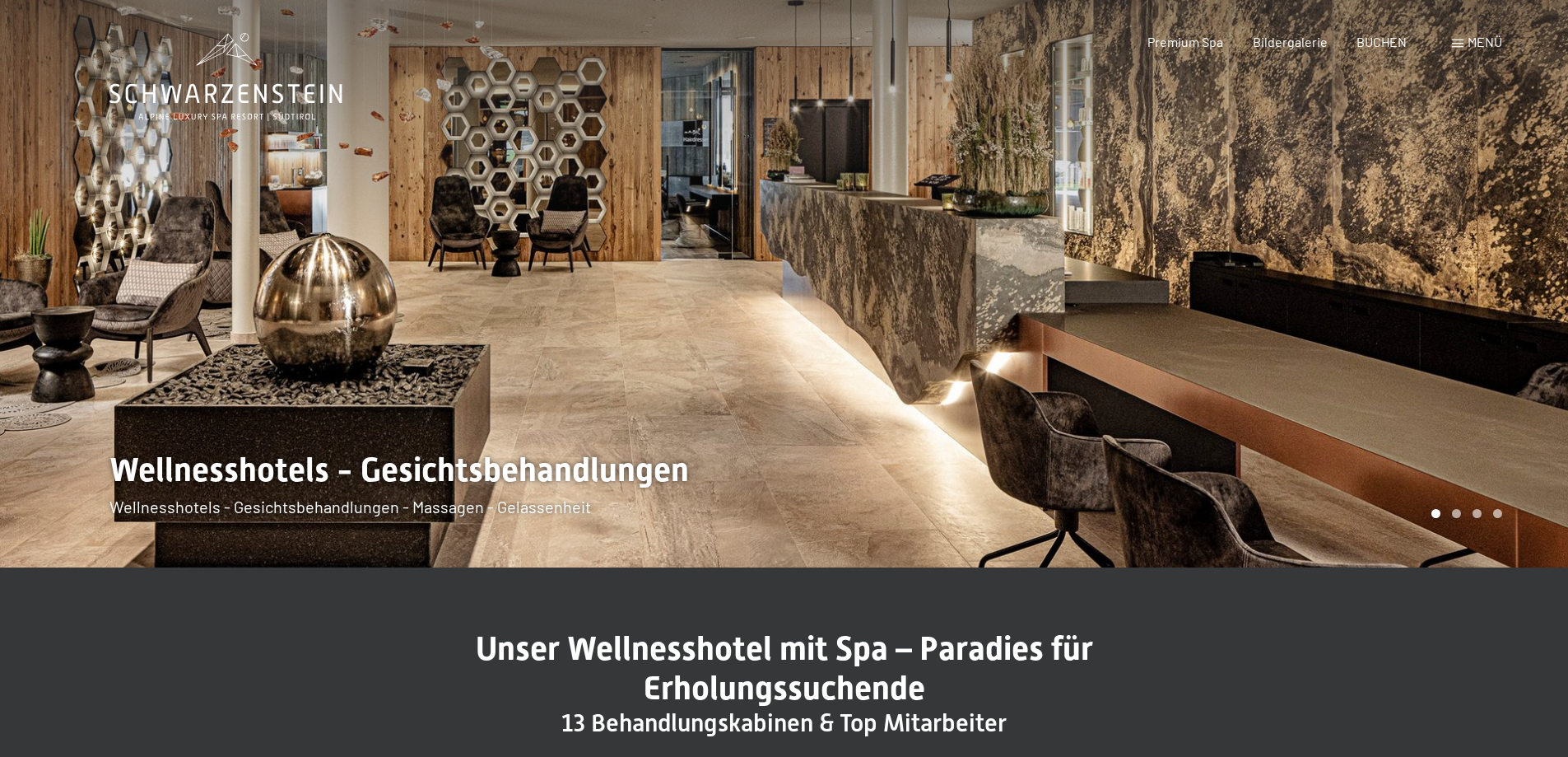
click at [1269, 405] on div at bounding box center [1177, 283] width 784 height 567
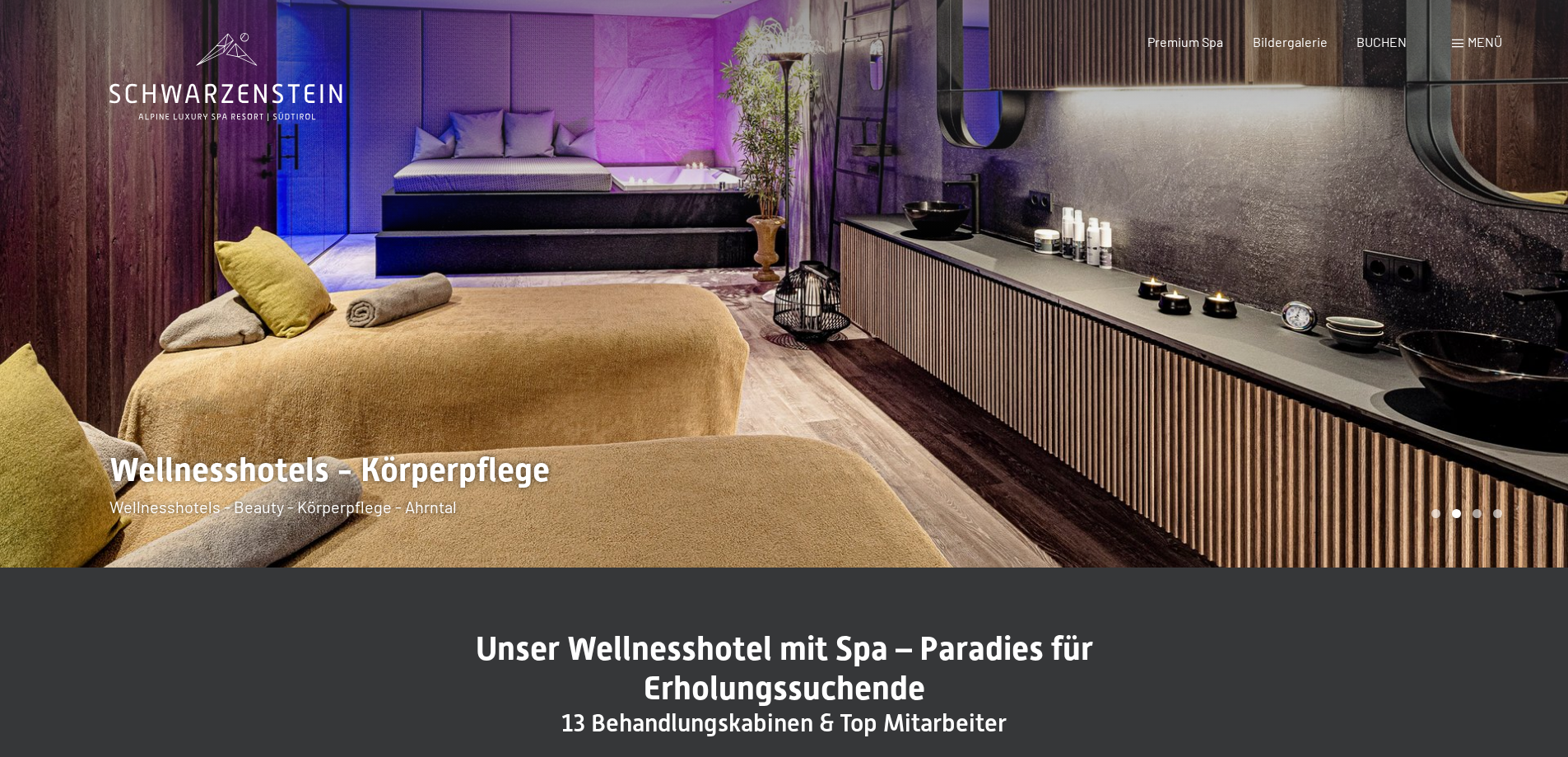
click at [1273, 393] on div at bounding box center [1177, 283] width 784 height 567
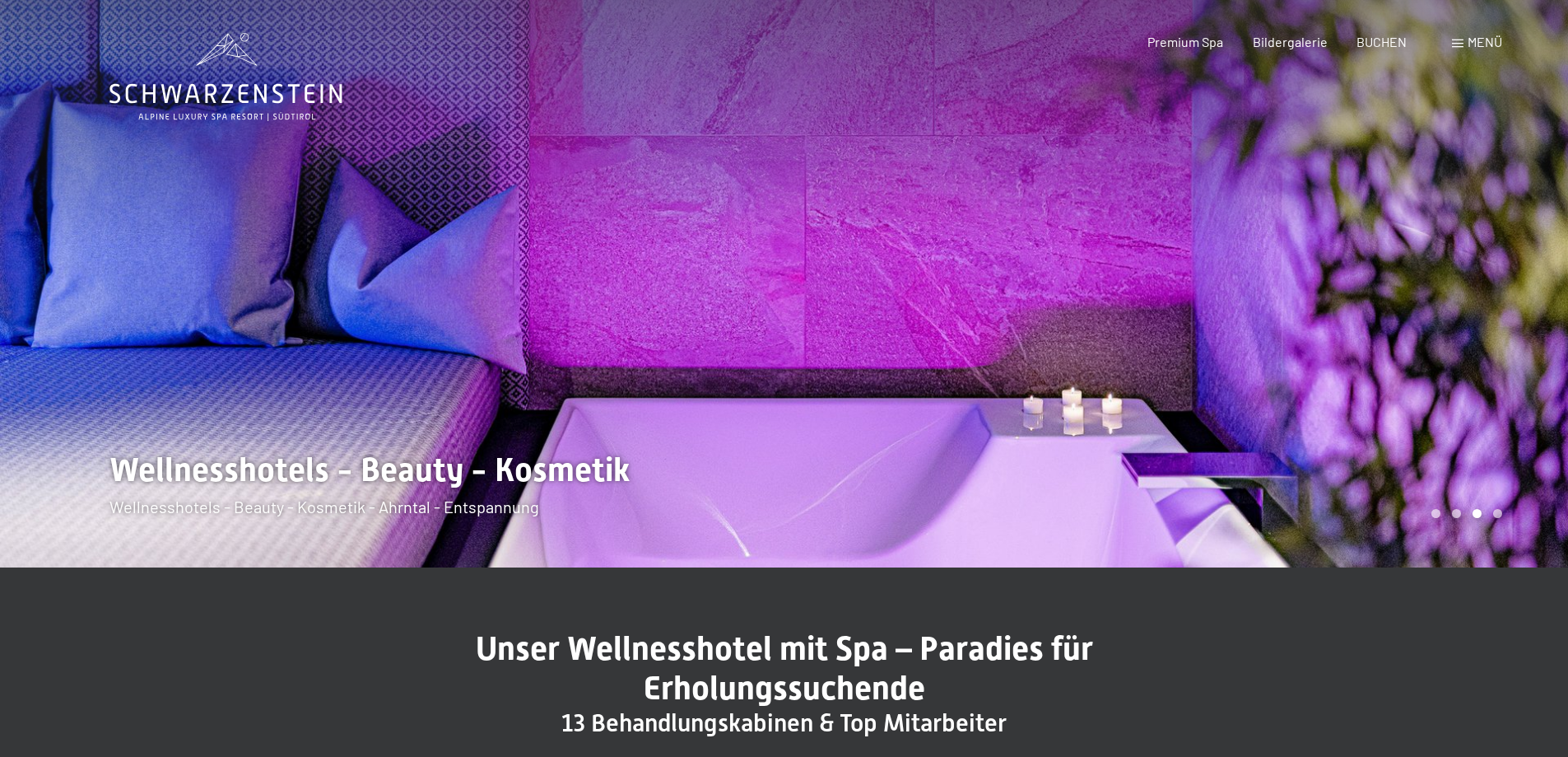
click at [1273, 393] on div at bounding box center [1177, 283] width 784 height 567
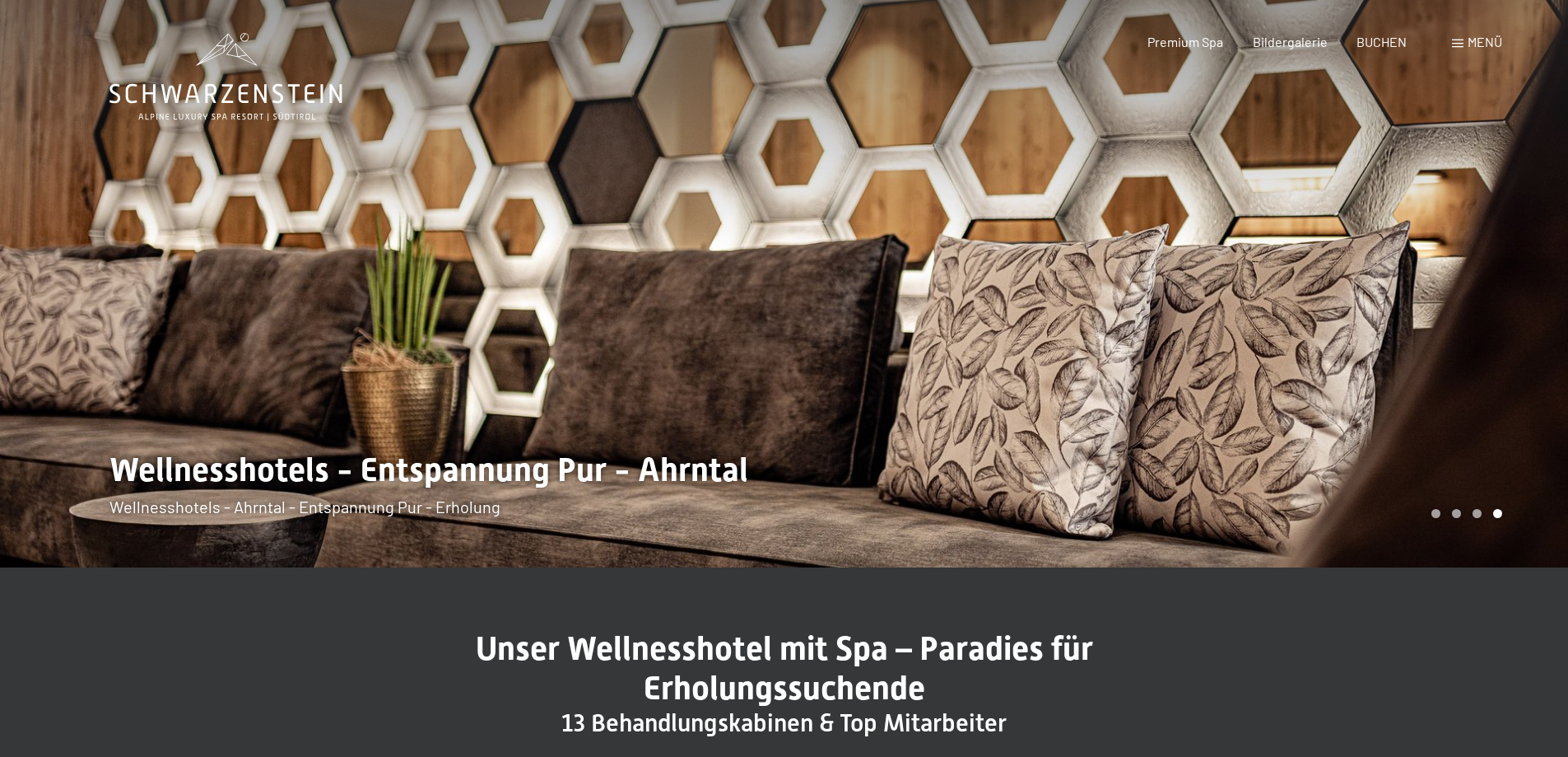
click at [1482, 43] on span "Menü" at bounding box center [1485, 41] width 35 height 16
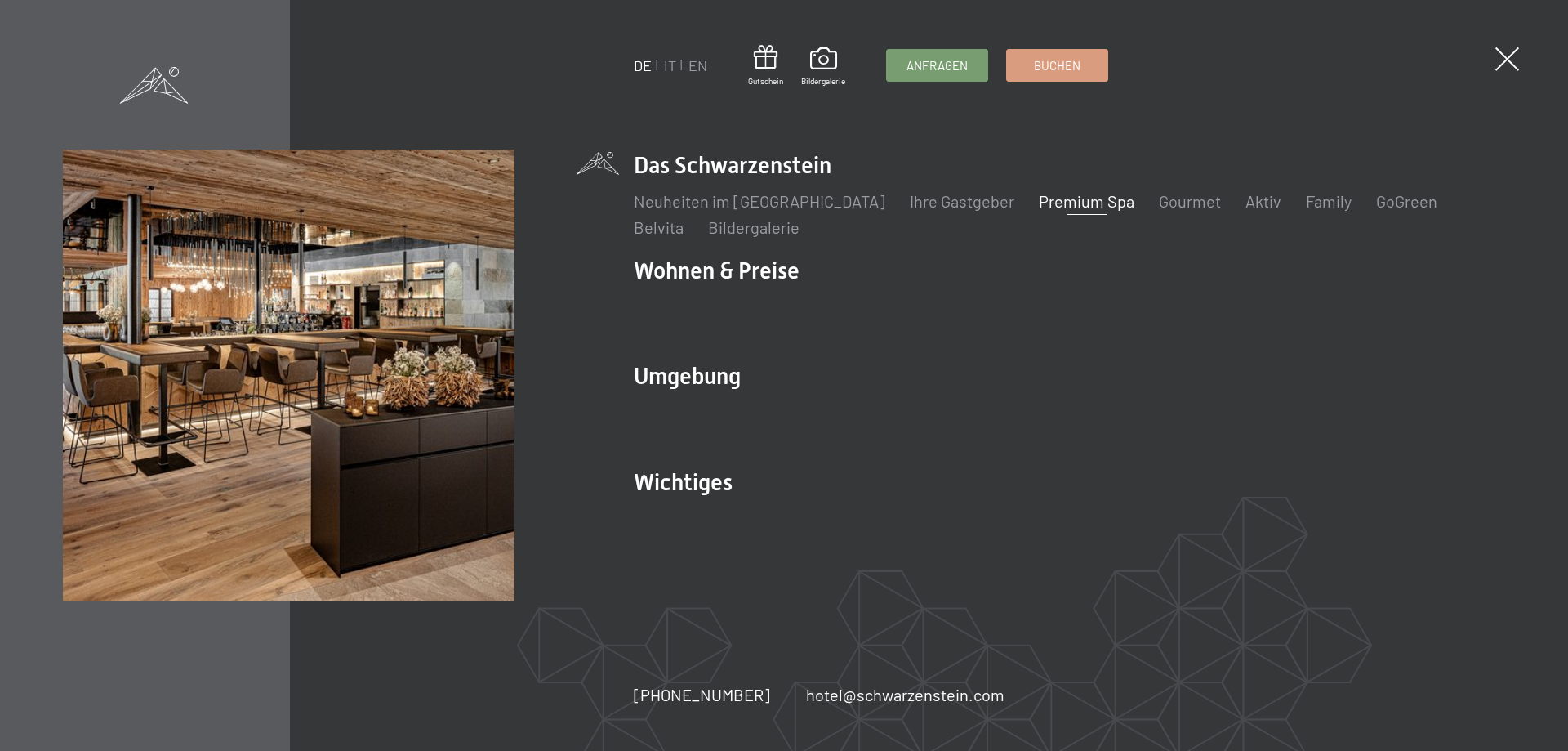
click at [1054, 206] on link "Premium Spa" at bounding box center [1086, 201] width 95 height 20
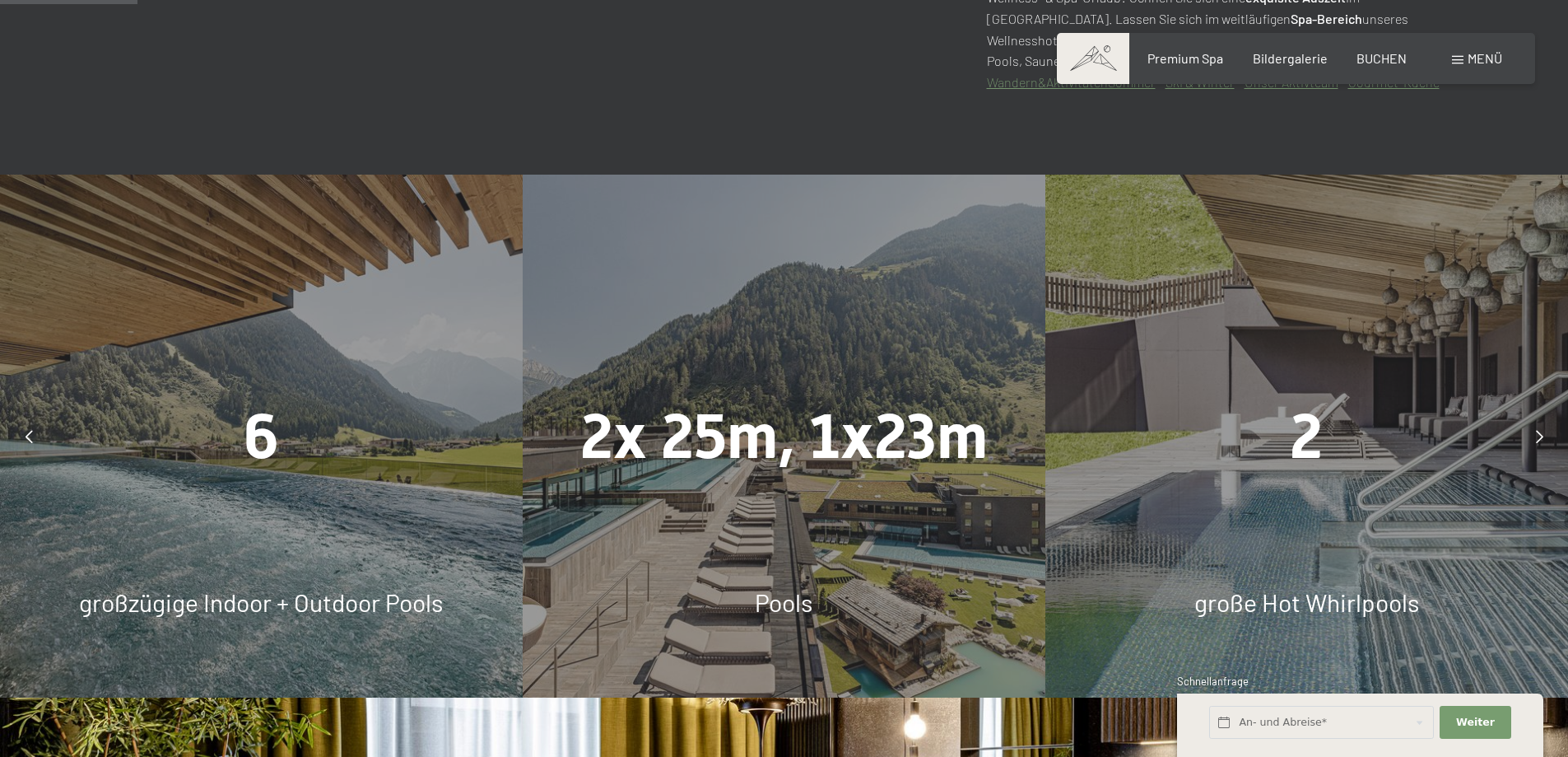
scroll to position [1235, 0]
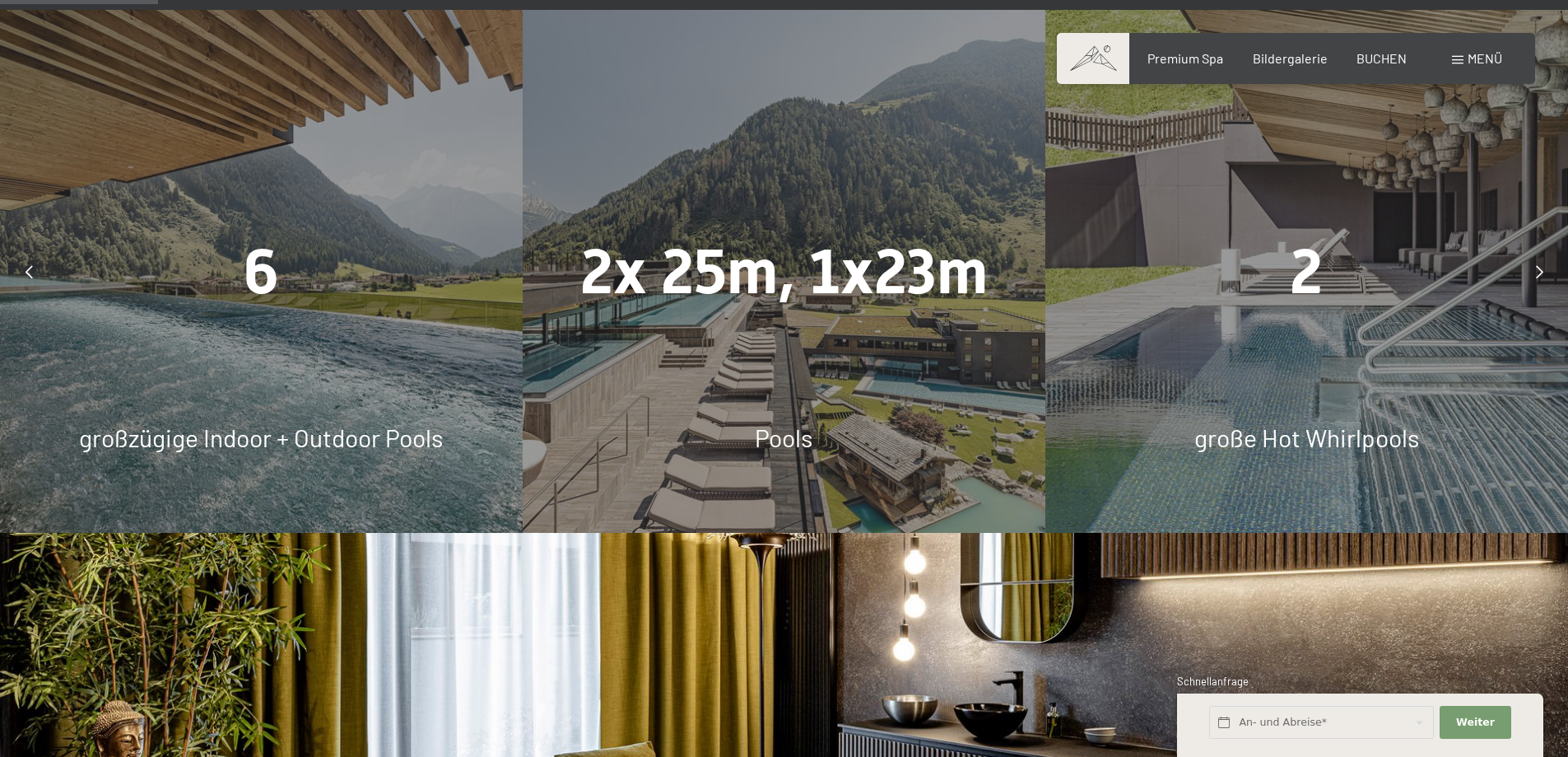
click at [1536, 270] on icon at bounding box center [1539, 271] width 8 height 13
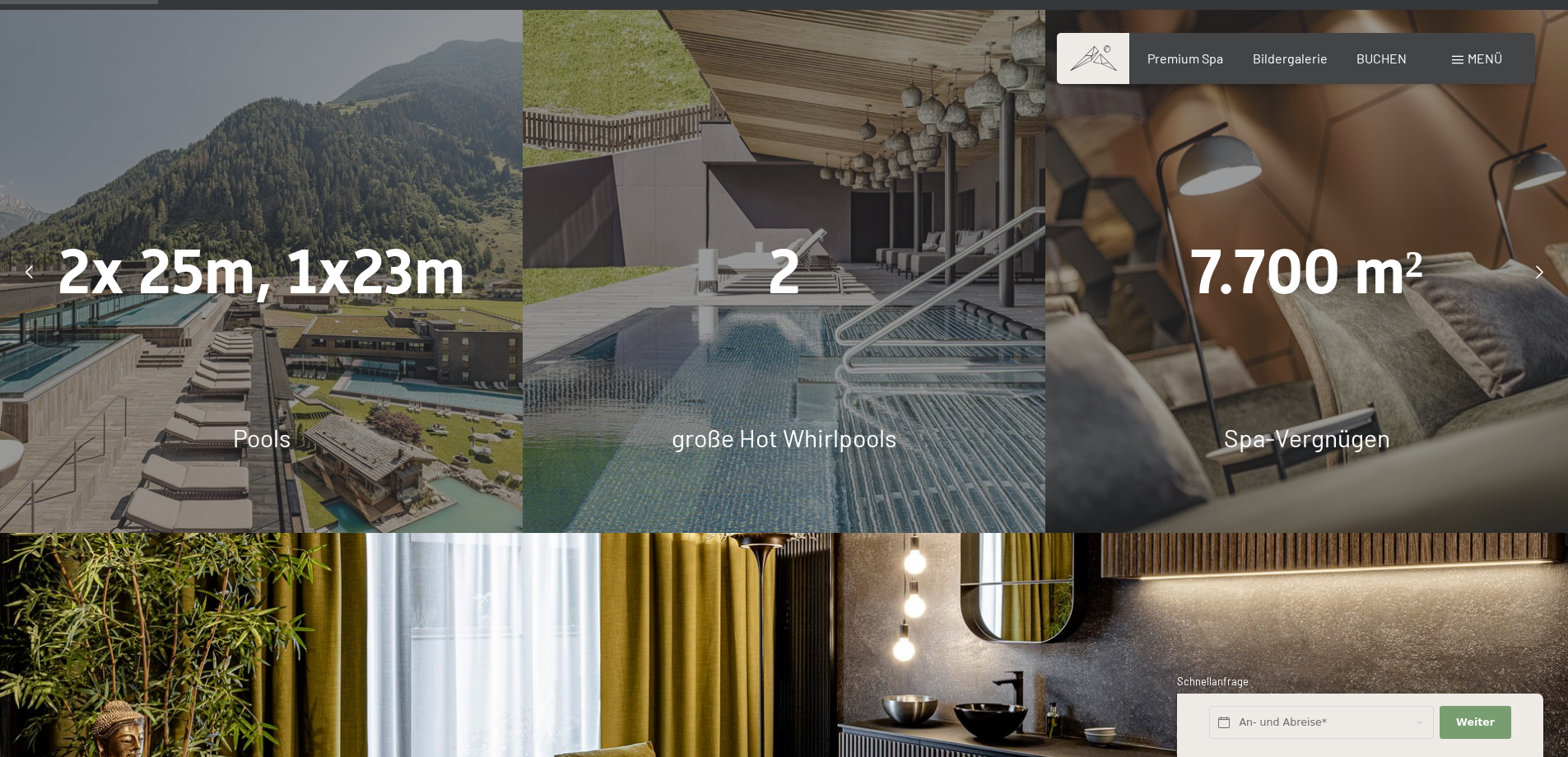
click at [1536, 270] on icon at bounding box center [1539, 271] width 8 height 13
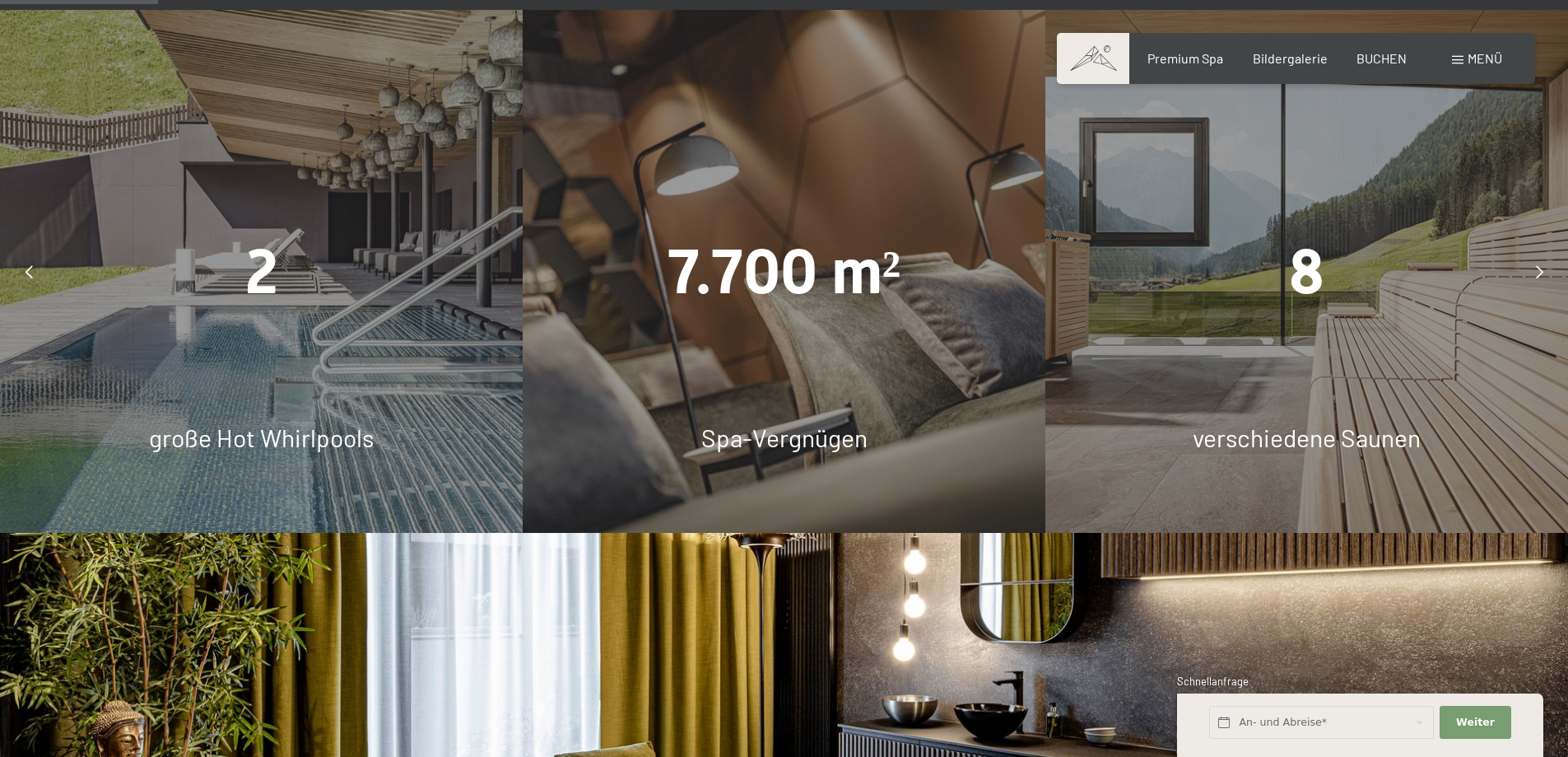
click at [1536, 270] on icon at bounding box center [1539, 271] width 8 height 13
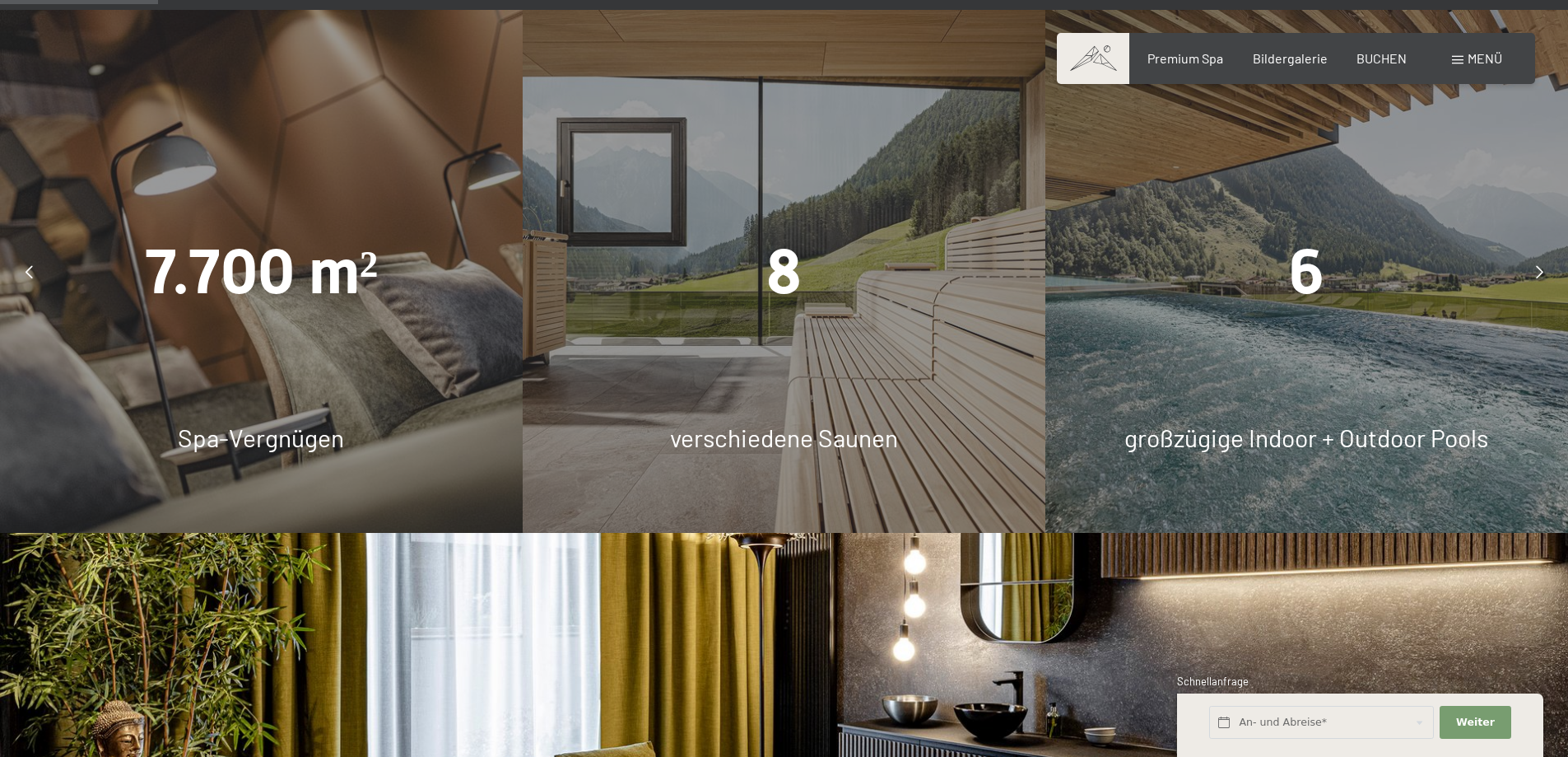
click at [1536, 270] on icon at bounding box center [1539, 271] width 8 height 13
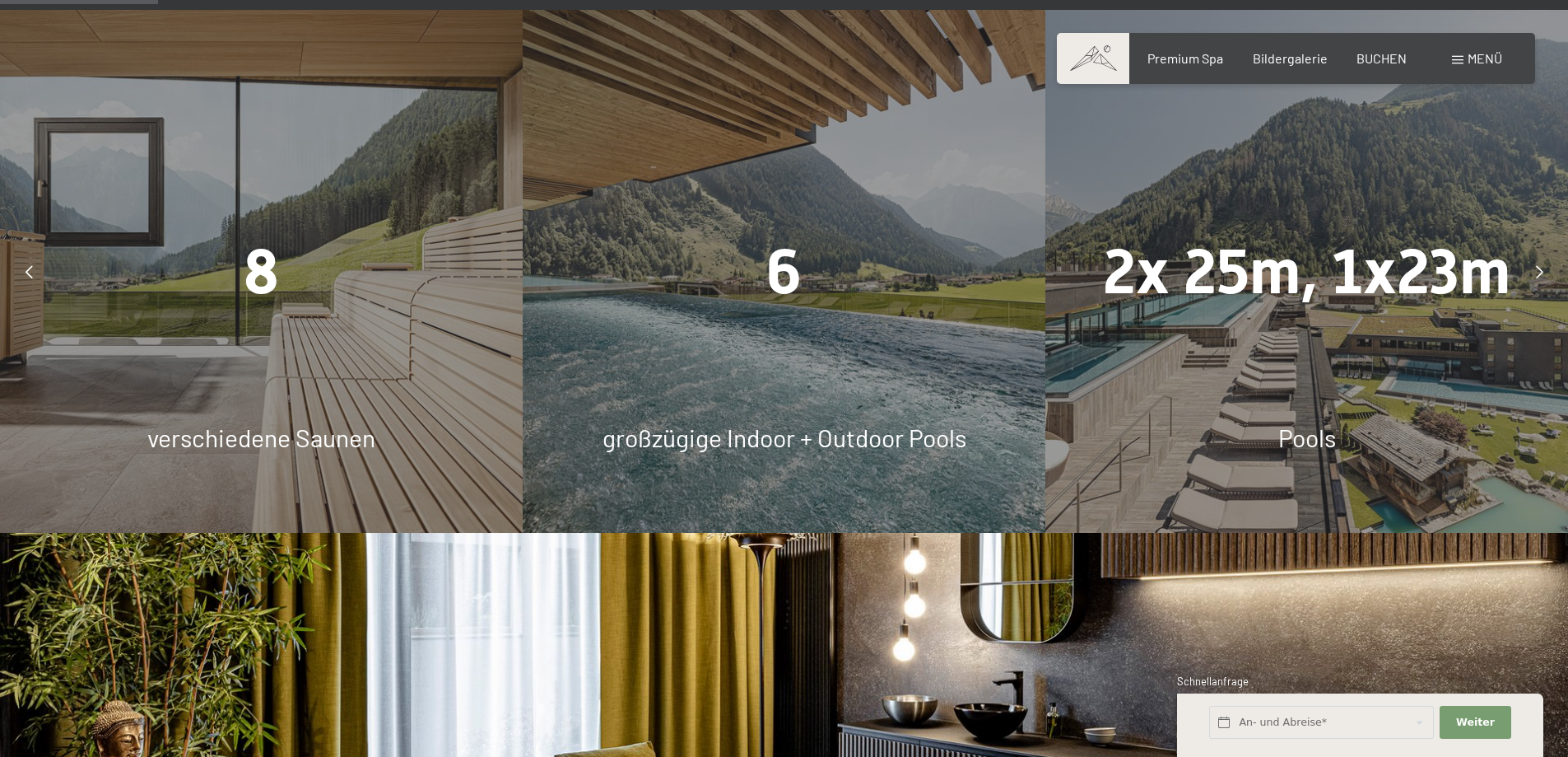
click at [1536, 270] on icon at bounding box center [1539, 271] width 8 height 13
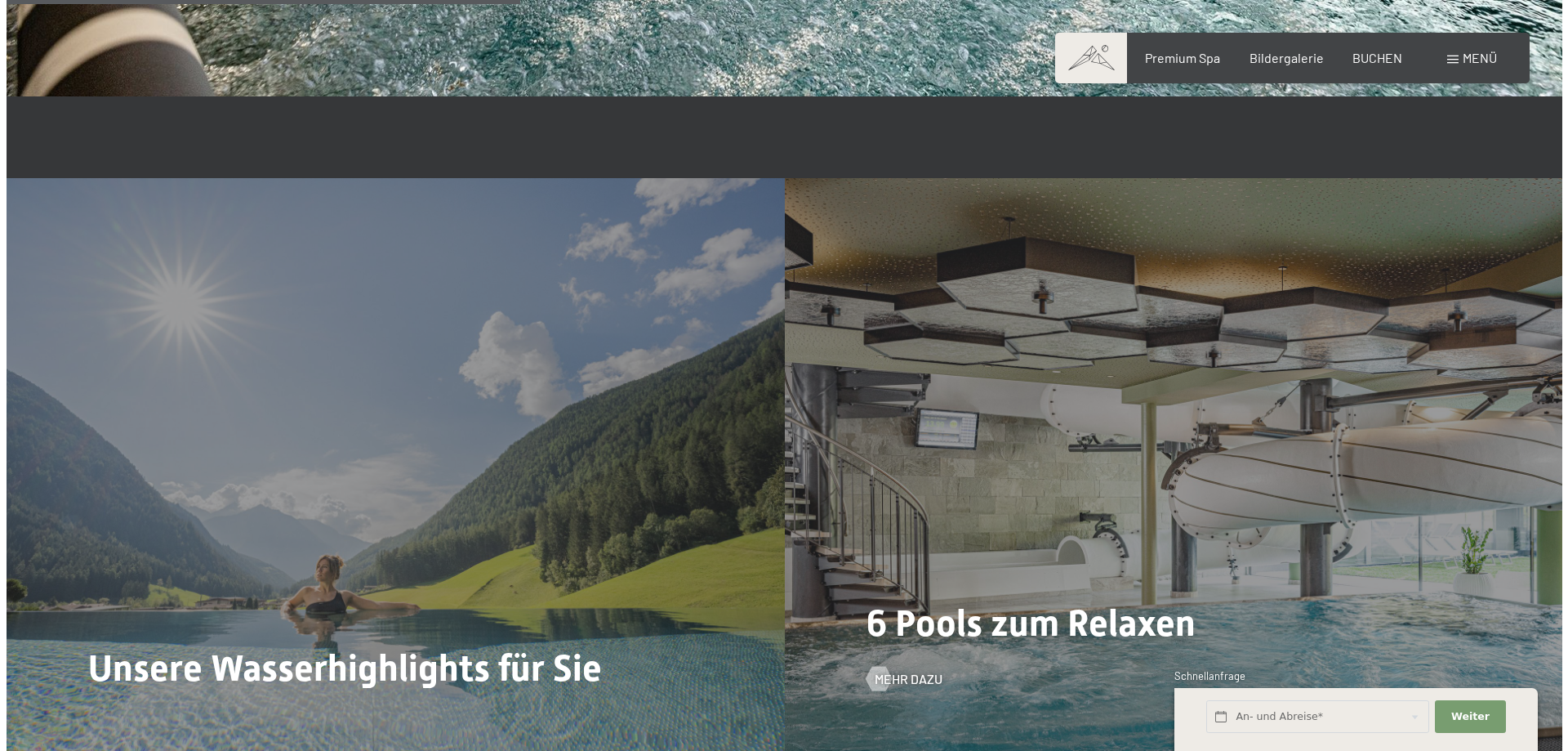
scroll to position [4247, 0]
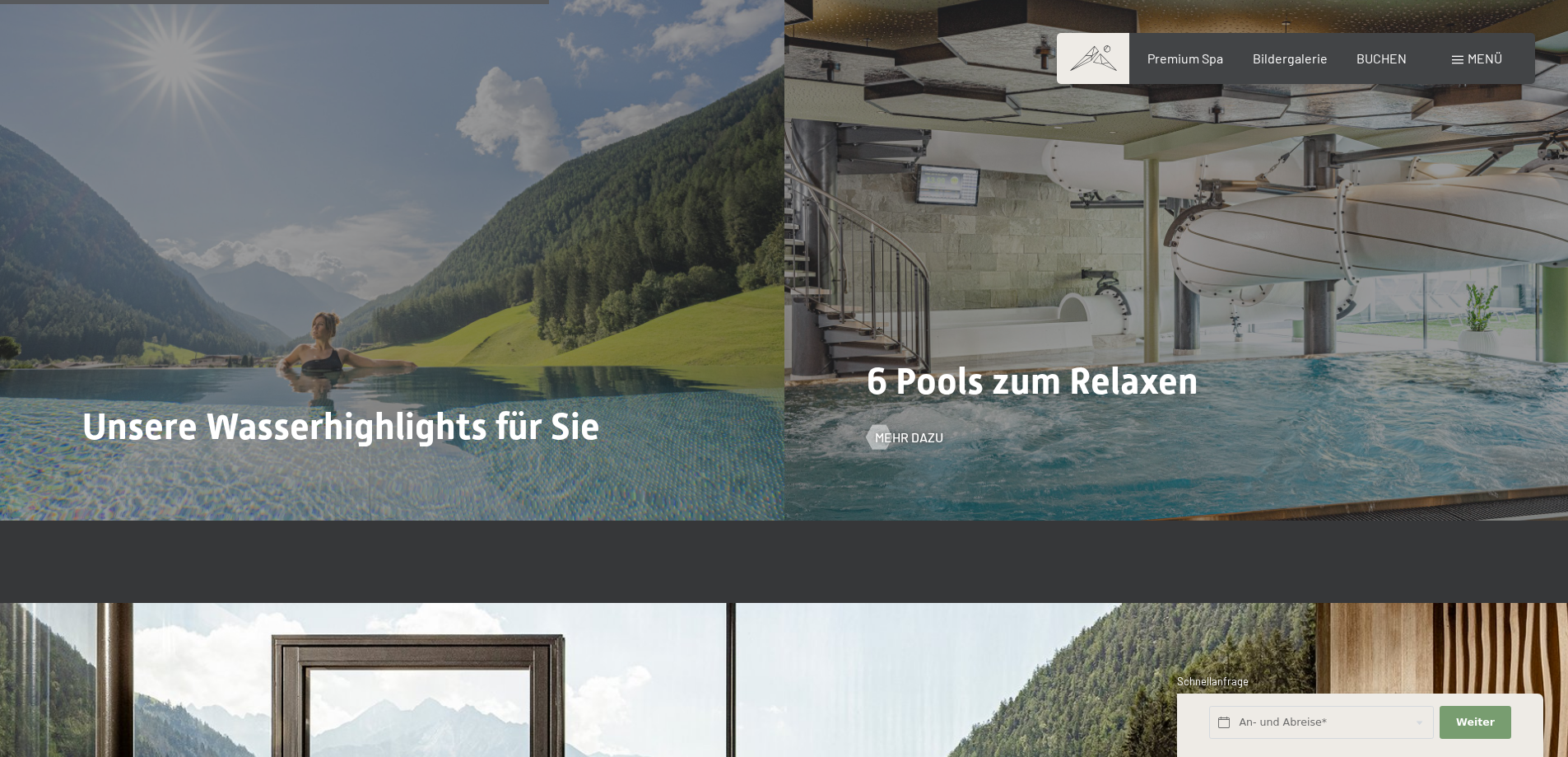
click at [976, 402] on span "6 Pools zum Relaxen" at bounding box center [1032, 380] width 332 height 43
click at [892, 436] on span "Mehr dazu" at bounding box center [925, 436] width 68 height 18
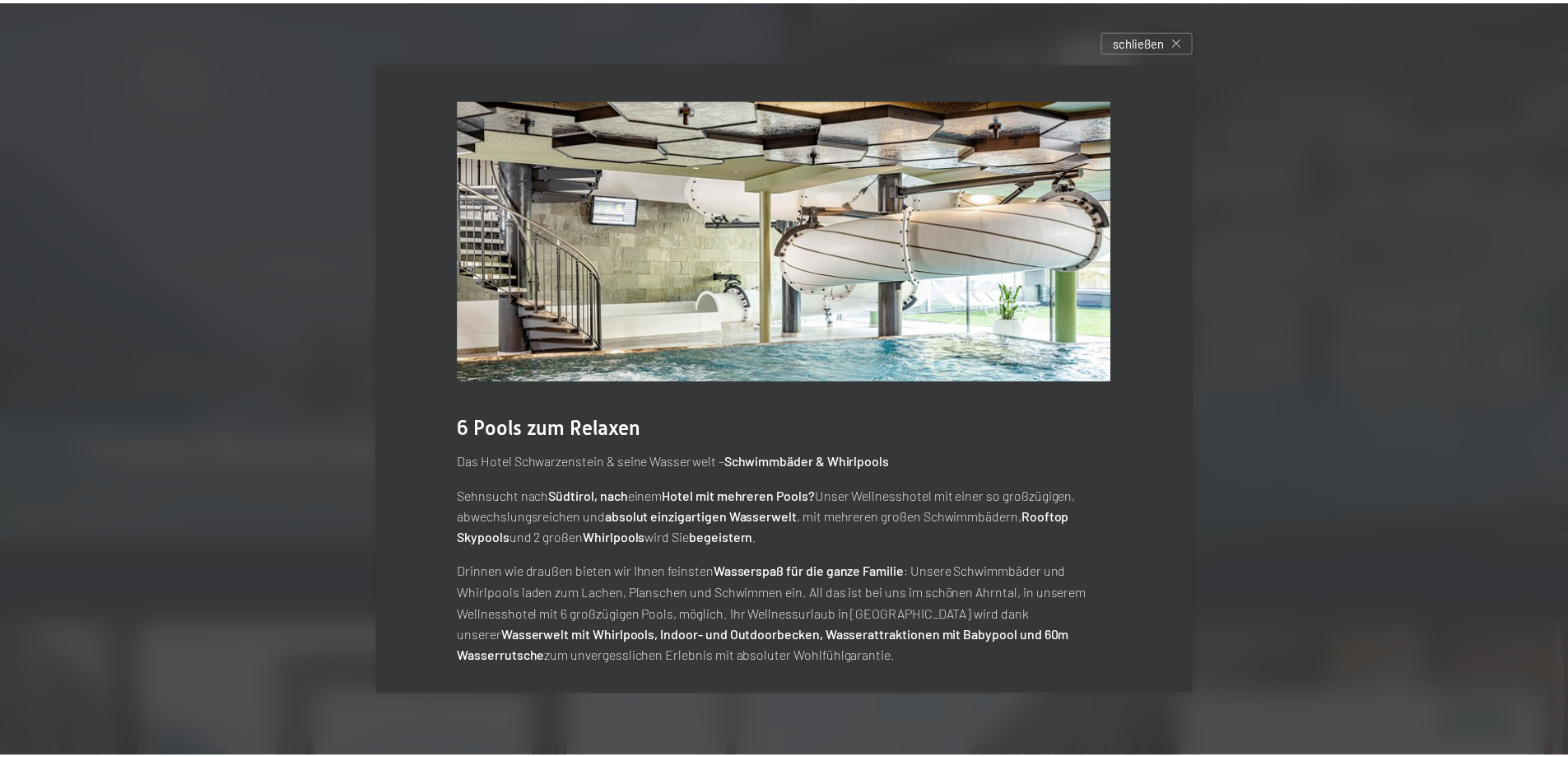
scroll to position [10, 0]
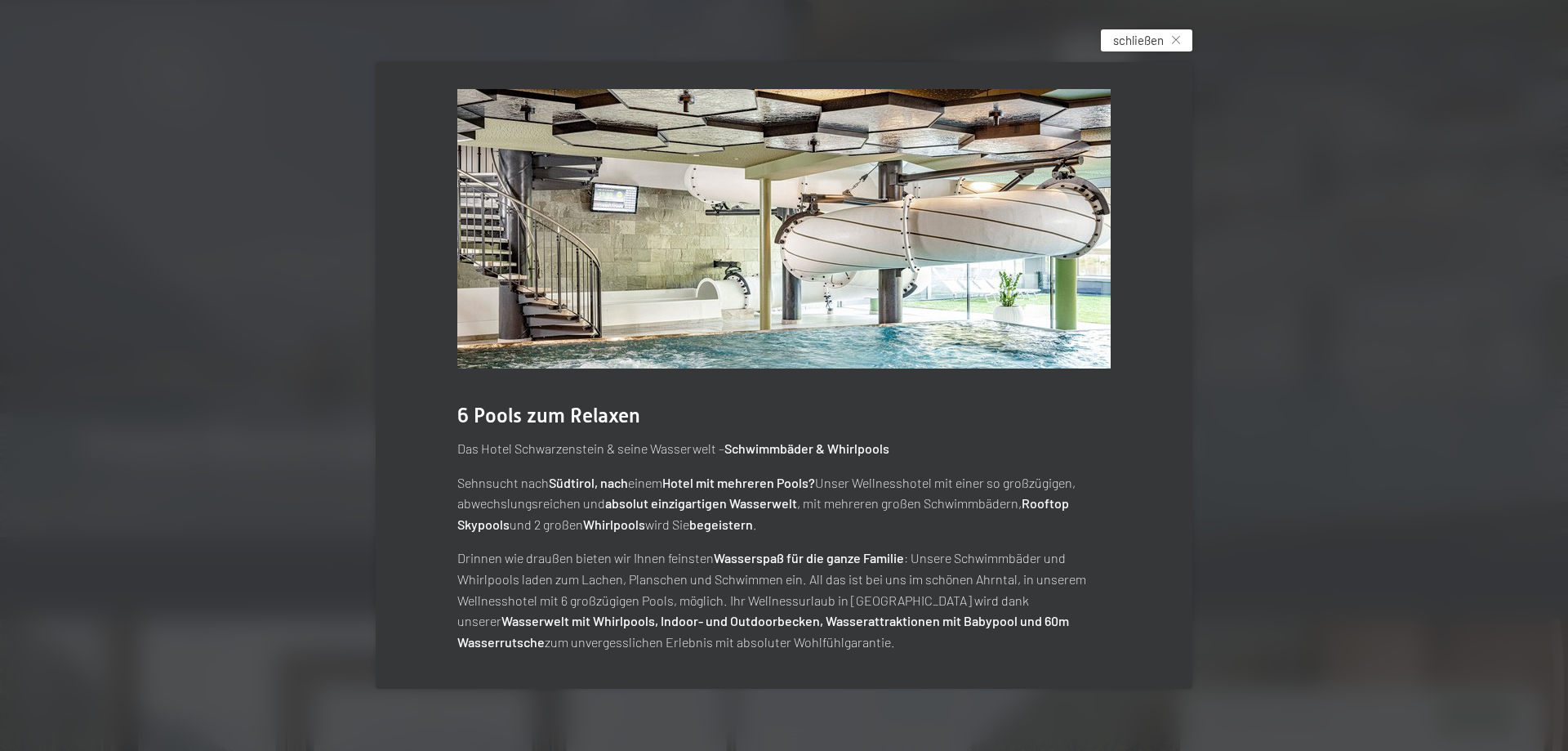
click at [1144, 38] on span "schließen" at bounding box center [1138, 40] width 51 height 17
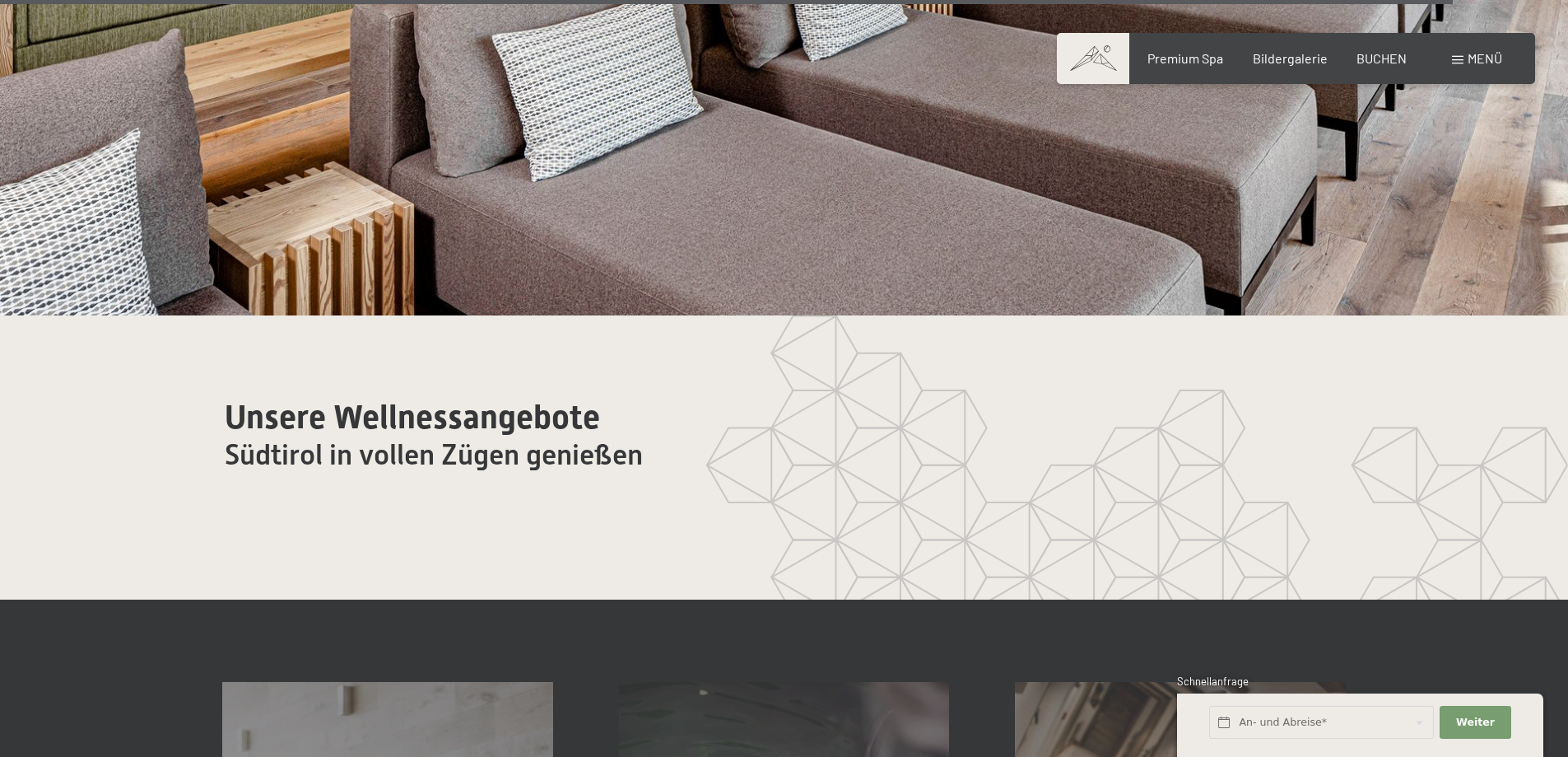
scroll to position [10044, 0]
